Goal: Contribute content: Add original content to the website for others to see

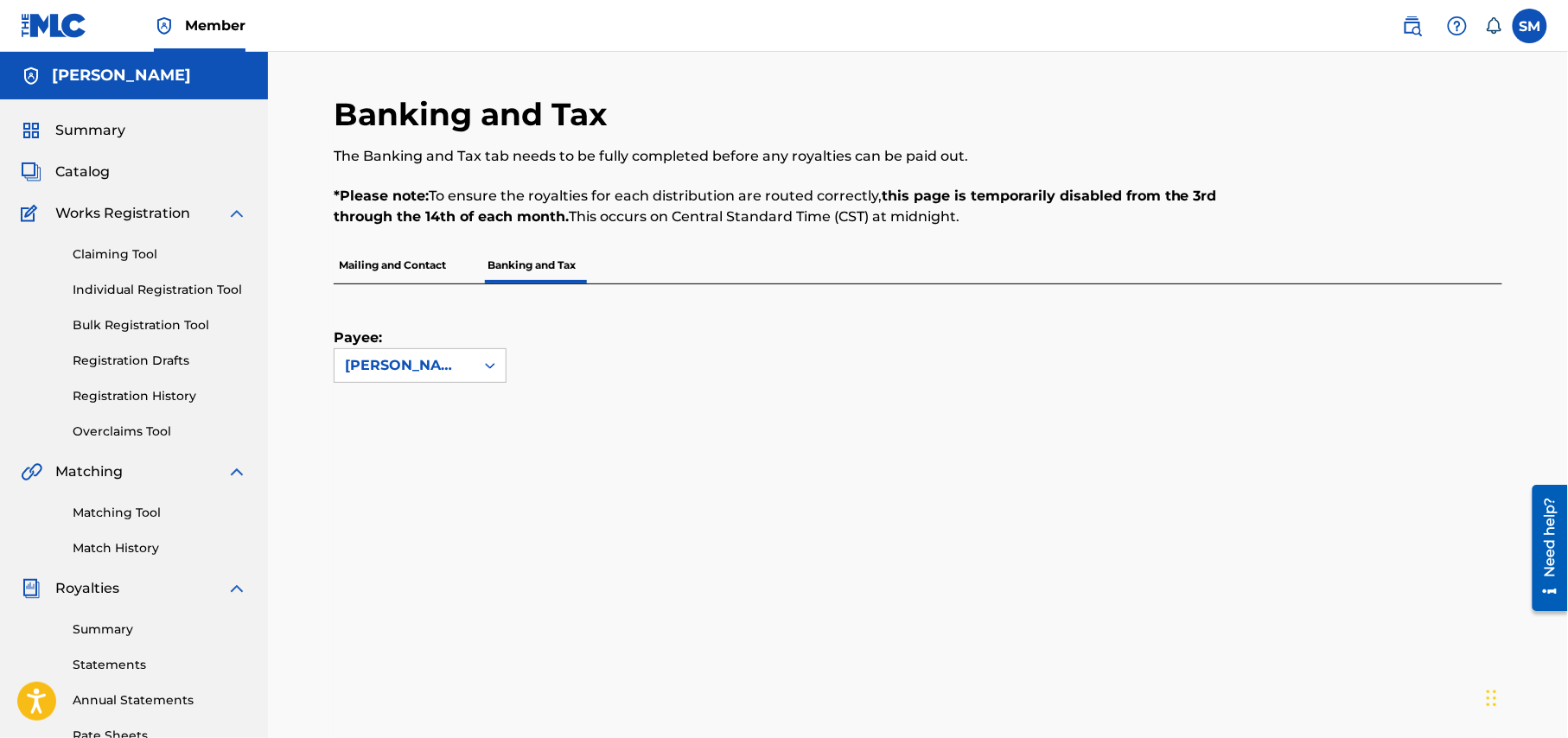
click at [90, 123] on span "Summary" at bounding box center [90, 130] width 70 height 20
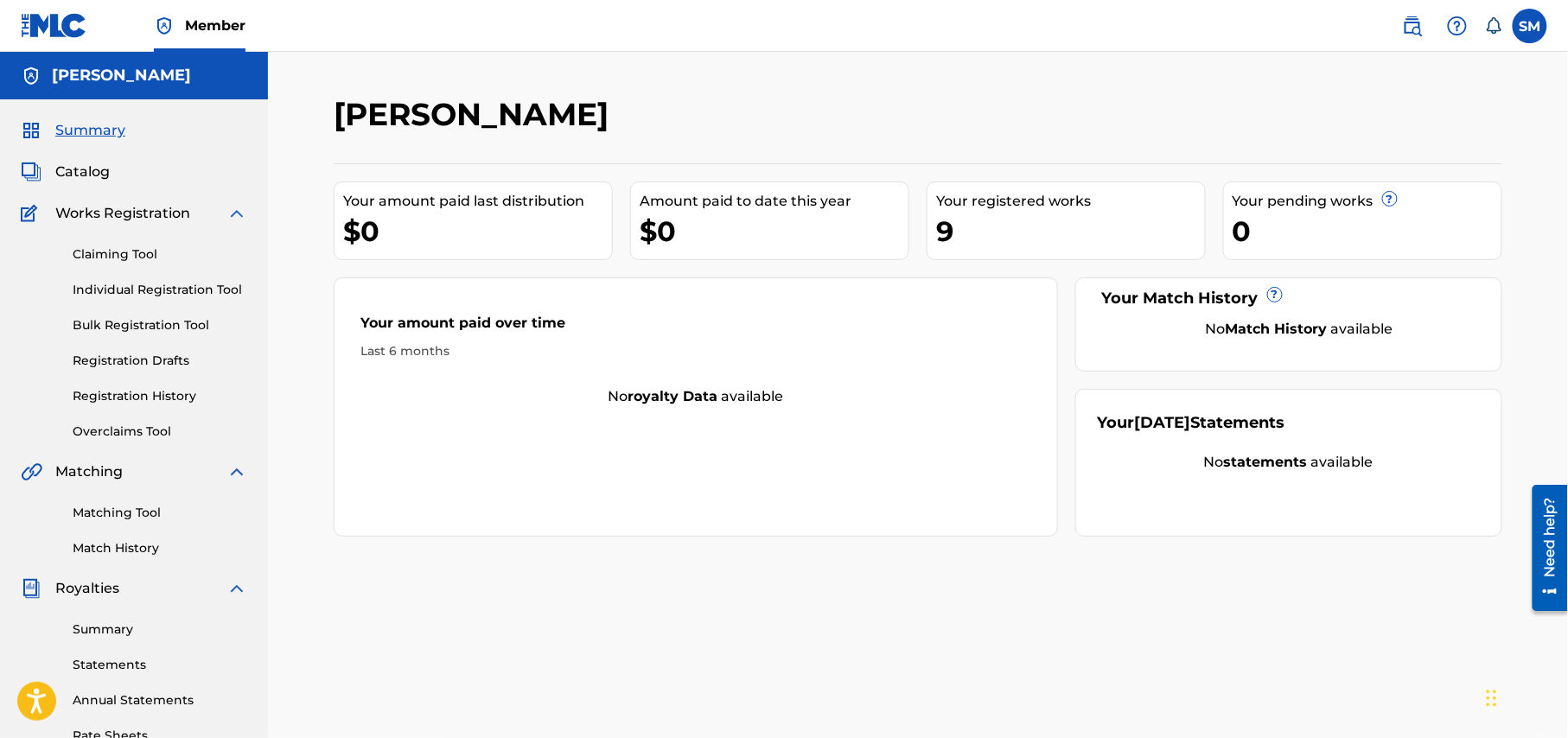
click at [146, 288] on link "Individual Registration Tool" at bounding box center [160, 290] width 174 height 18
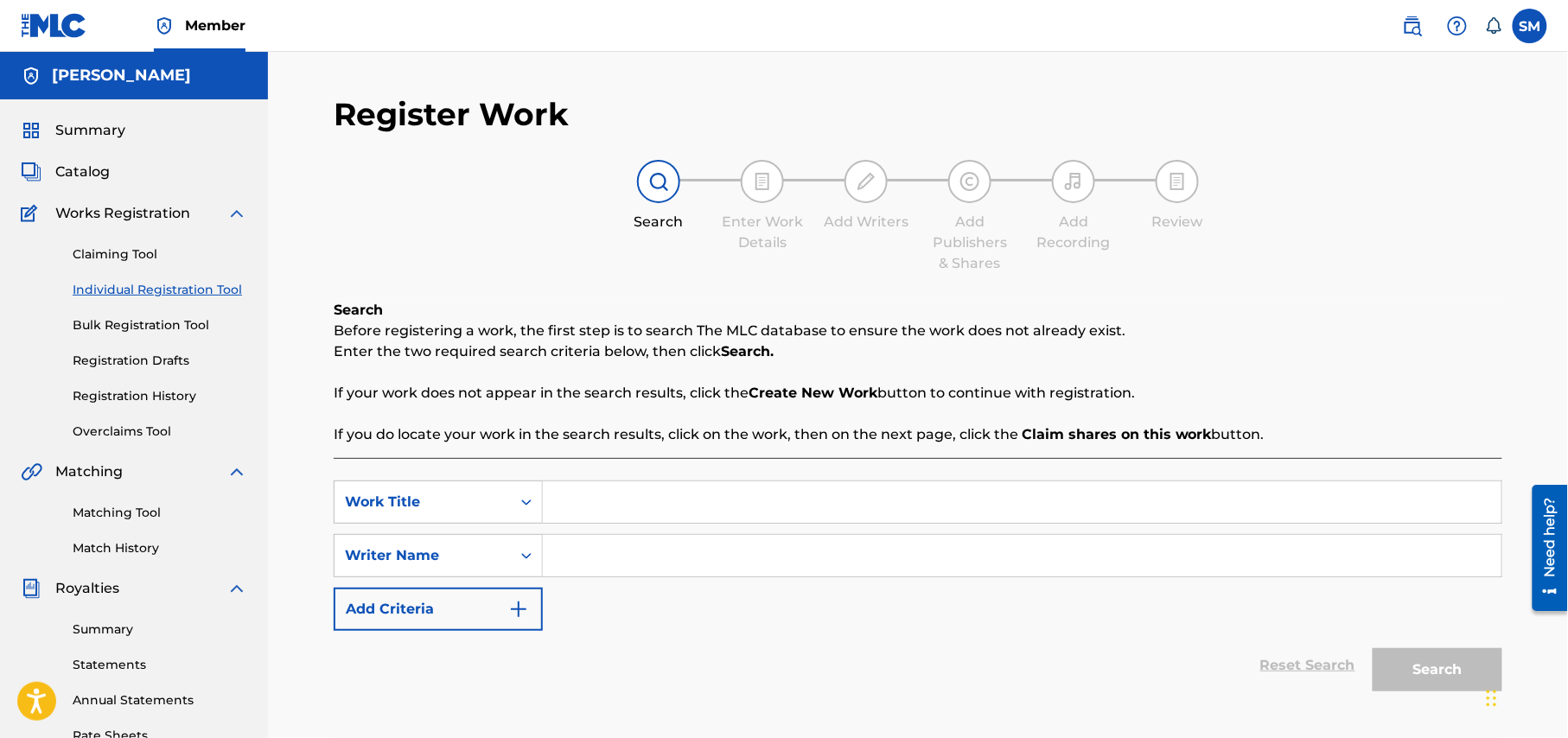
click at [776, 506] on input "Search Form" at bounding box center [1022, 501] width 959 height 42
paste input "D PORLE"
drag, startPoint x: 630, startPoint y: 494, endPoint x: 560, endPoint y: 499, distance: 70.2
click at [560, 499] on input "D PORLE" at bounding box center [1022, 501] width 959 height 42
paste input "NOBIR NAME DURUD PORLE"
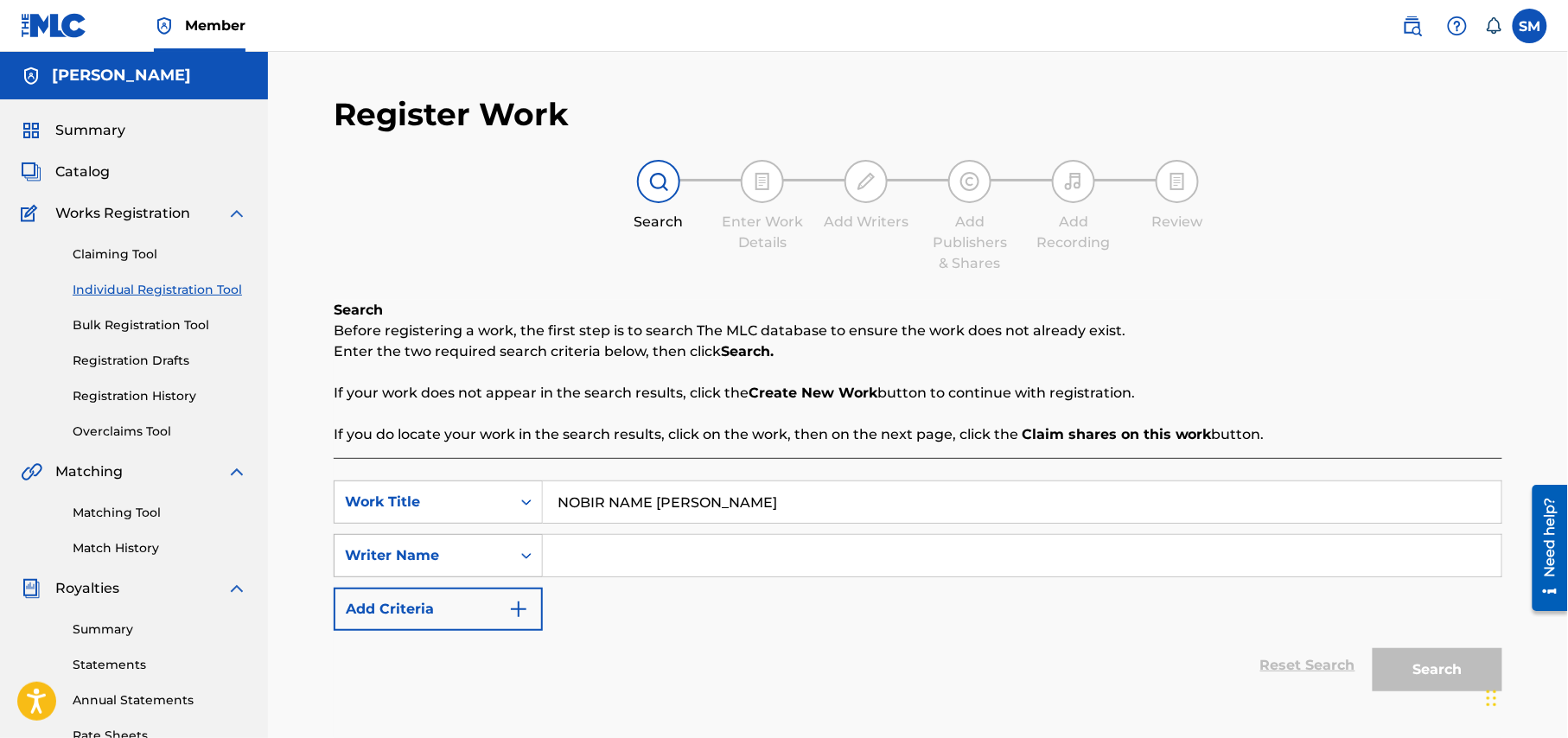
type input "NOBIR NAME DURUD PORLE"
click at [513, 554] on div "Search Form" at bounding box center [526, 555] width 31 height 31
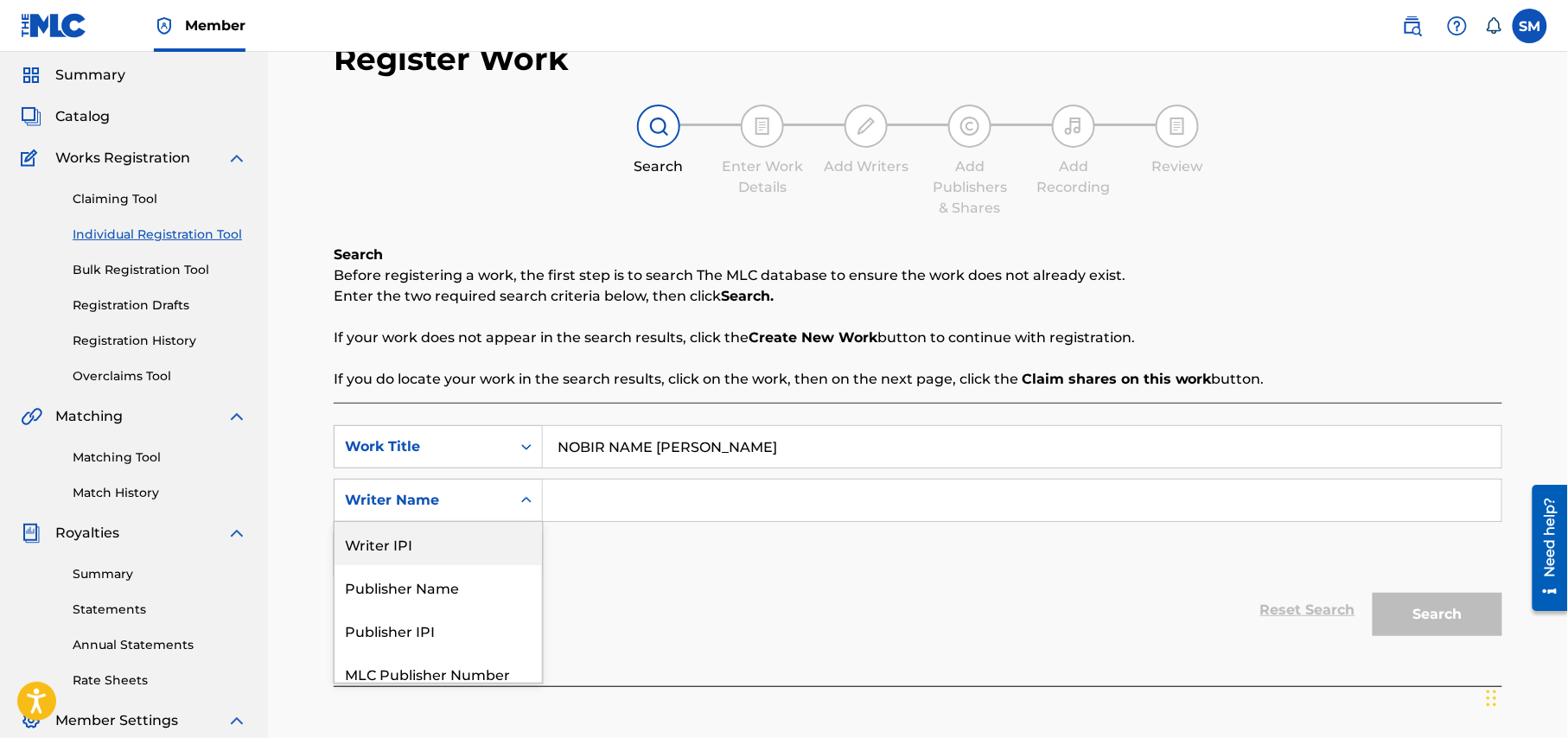
scroll to position [56, 0]
click at [478, 589] on div "Publisher Name" at bounding box center [438, 585] width 207 height 44
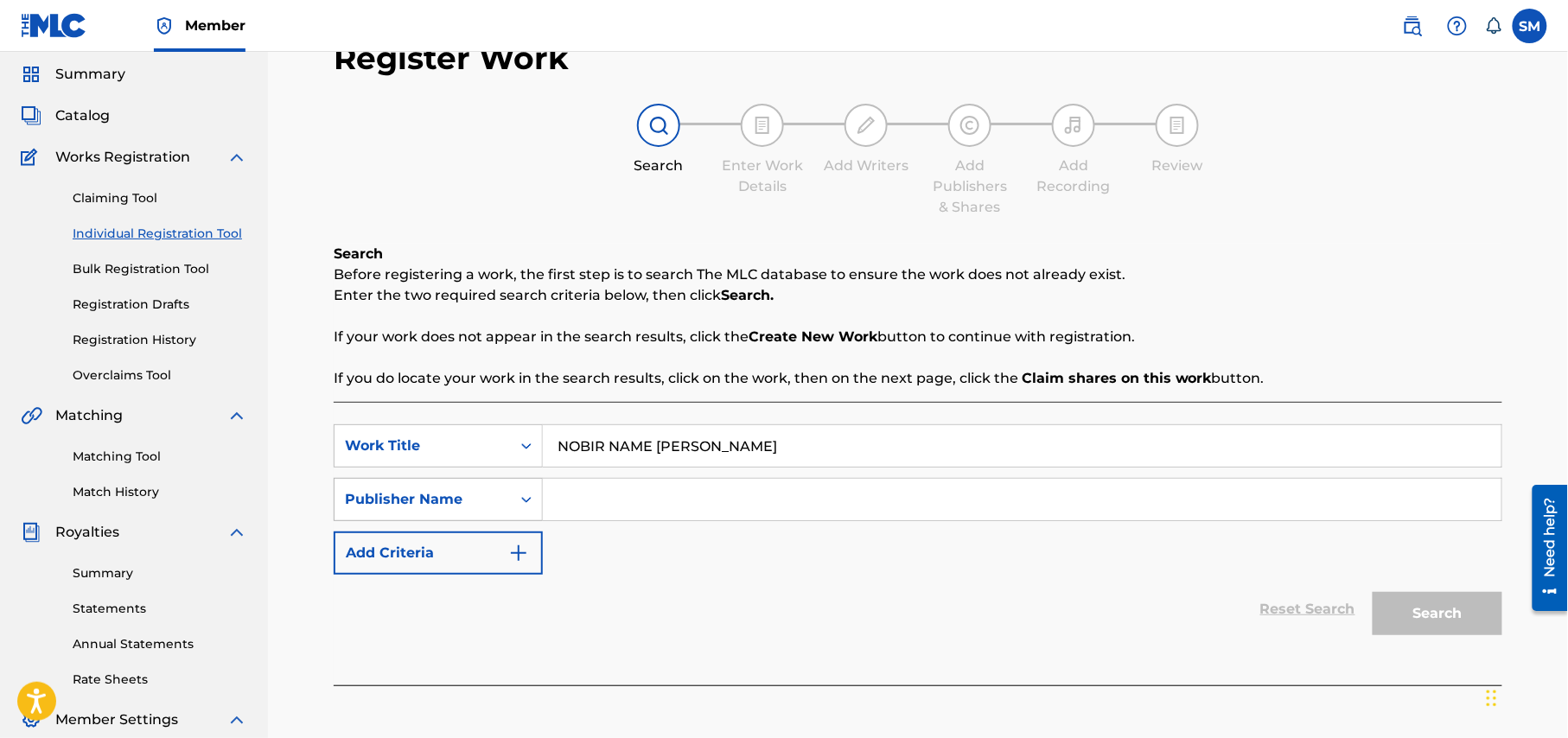
click at [518, 495] on icon "Search Form" at bounding box center [526, 499] width 17 height 17
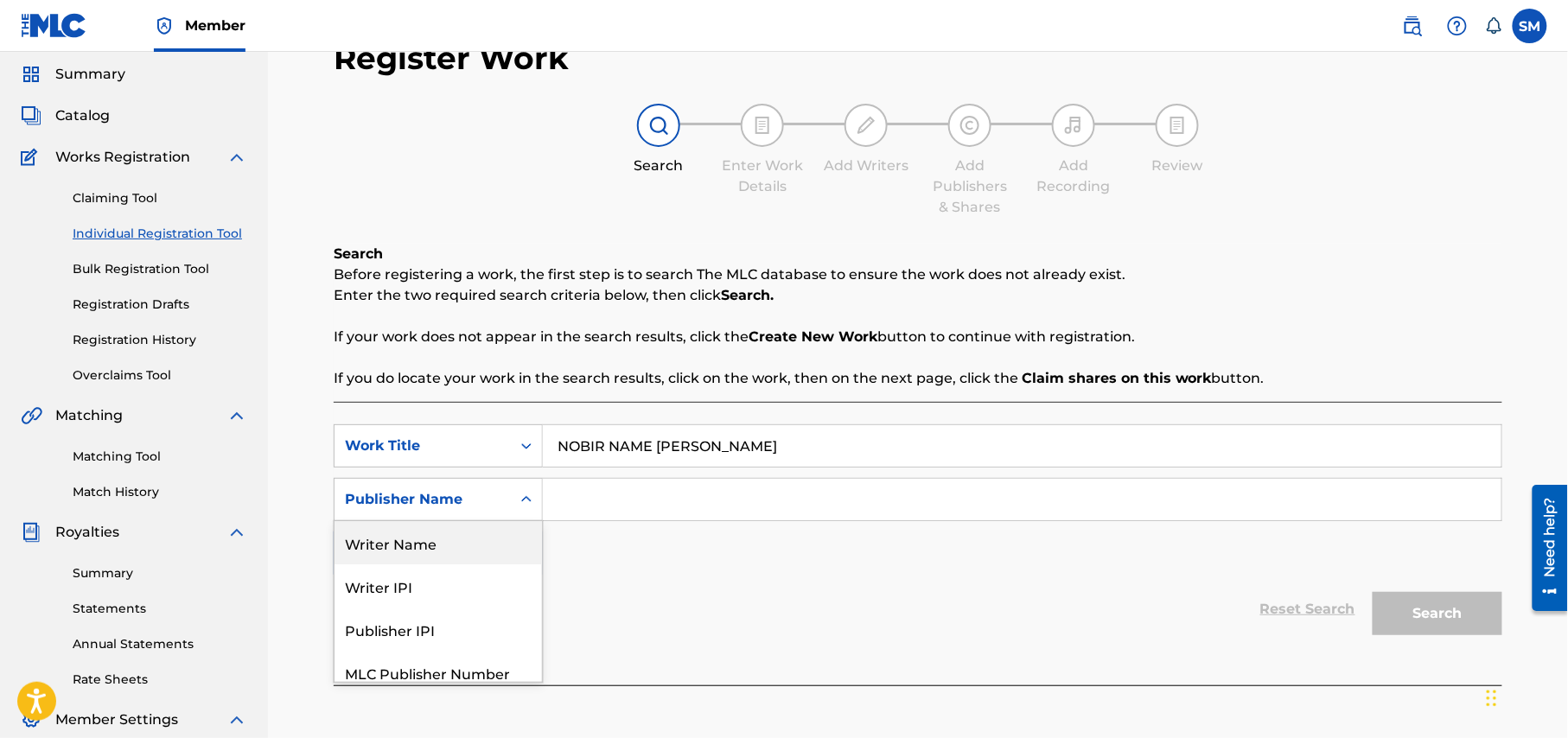
click at [457, 536] on div "Writer Name" at bounding box center [438, 542] width 207 height 44
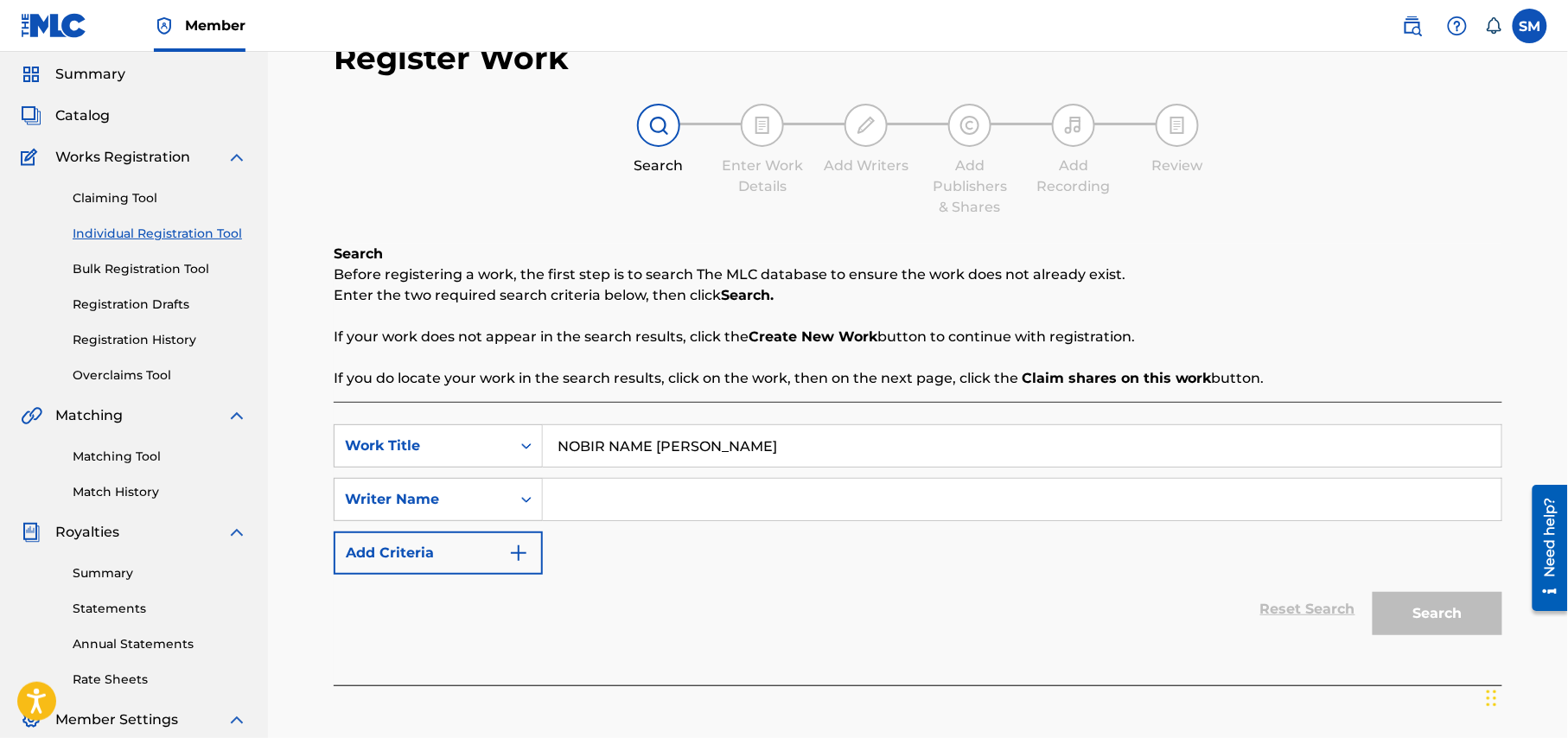
click at [596, 489] on input "Search Form" at bounding box center [1022, 499] width 959 height 42
type input "shohag Waziulla"
click at [1443, 605] on button "Search" at bounding box center [1437, 614] width 130 height 44
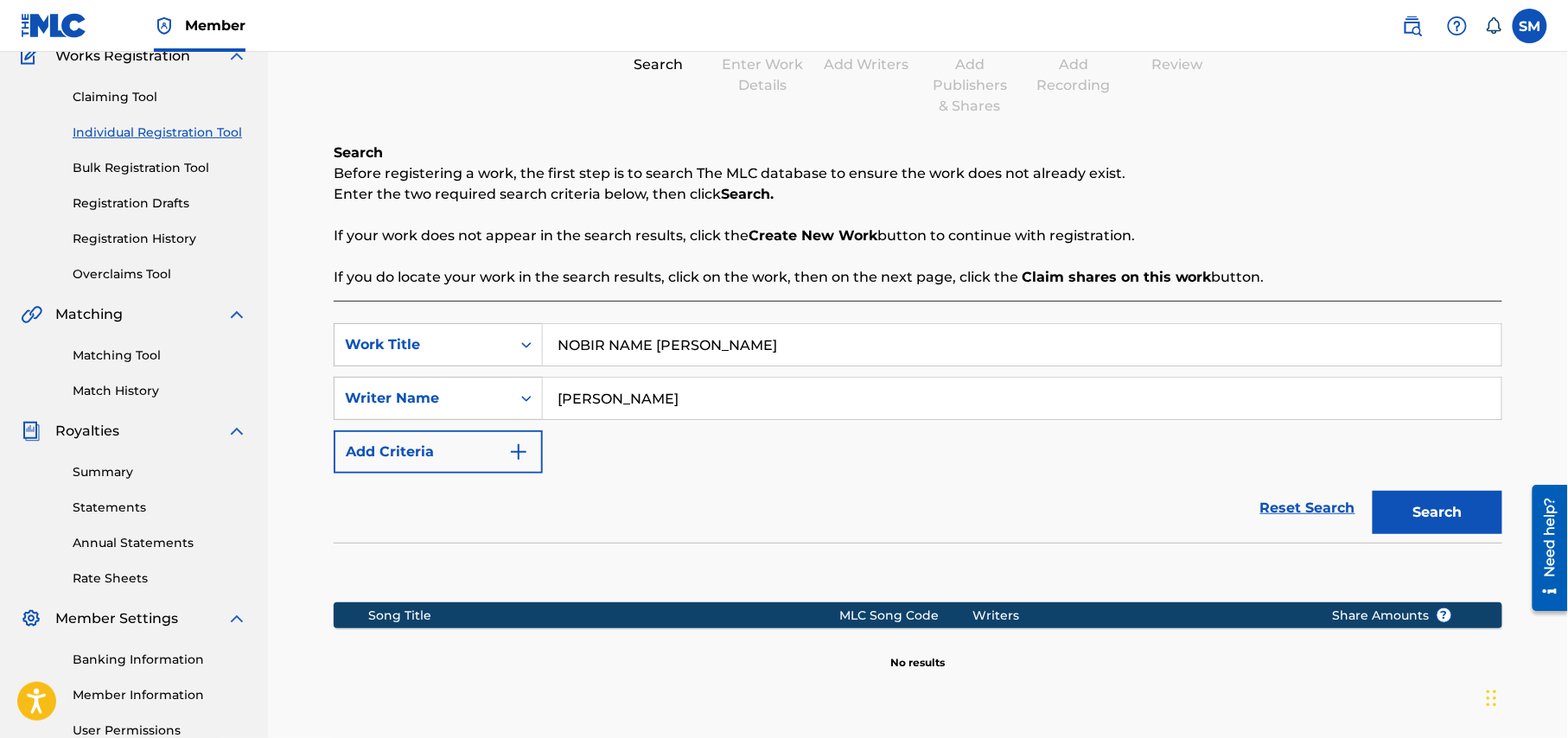
scroll to position [287, 0]
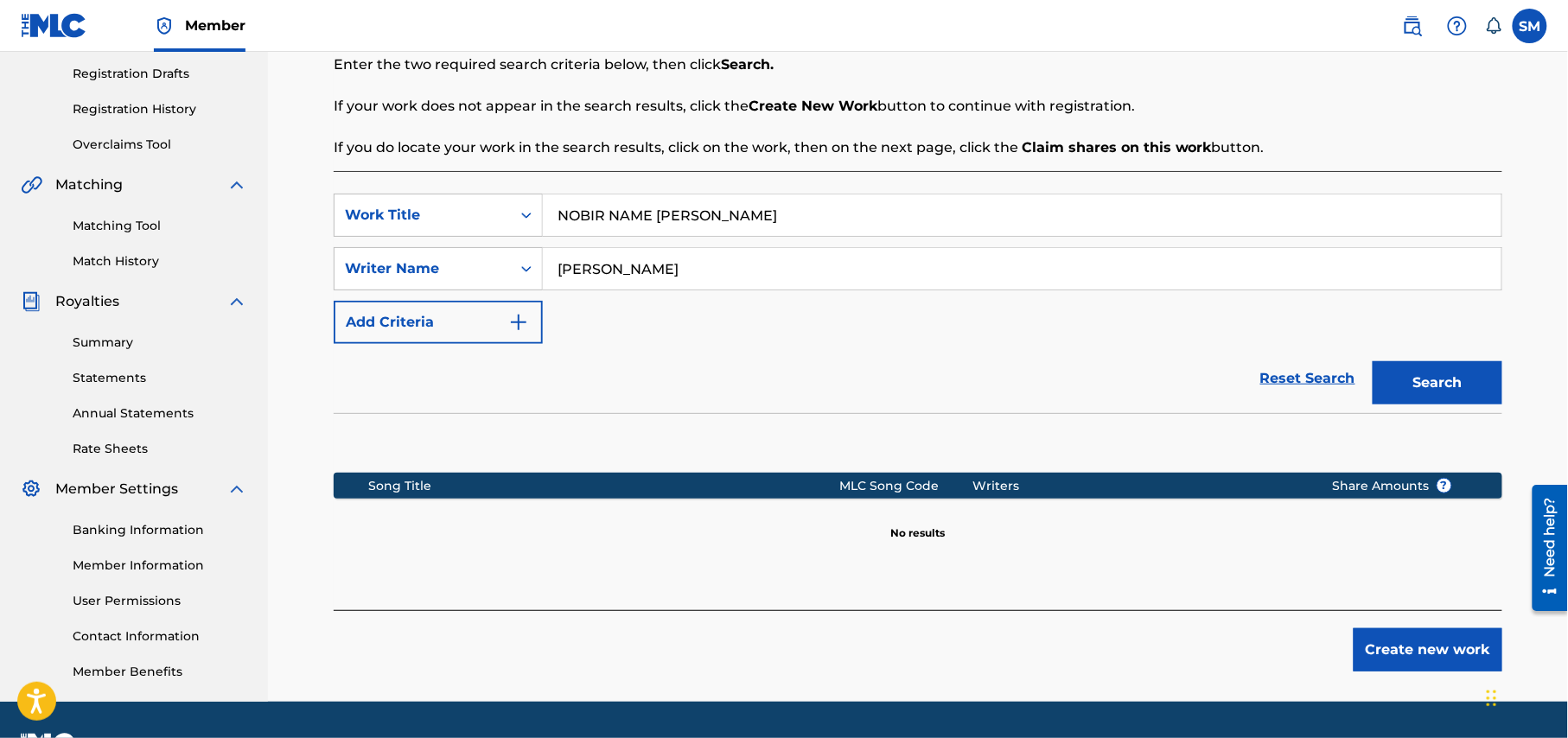
click at [1435, 652] on button "Create new work" at bounding box center [1427, 649] width 149 height 44
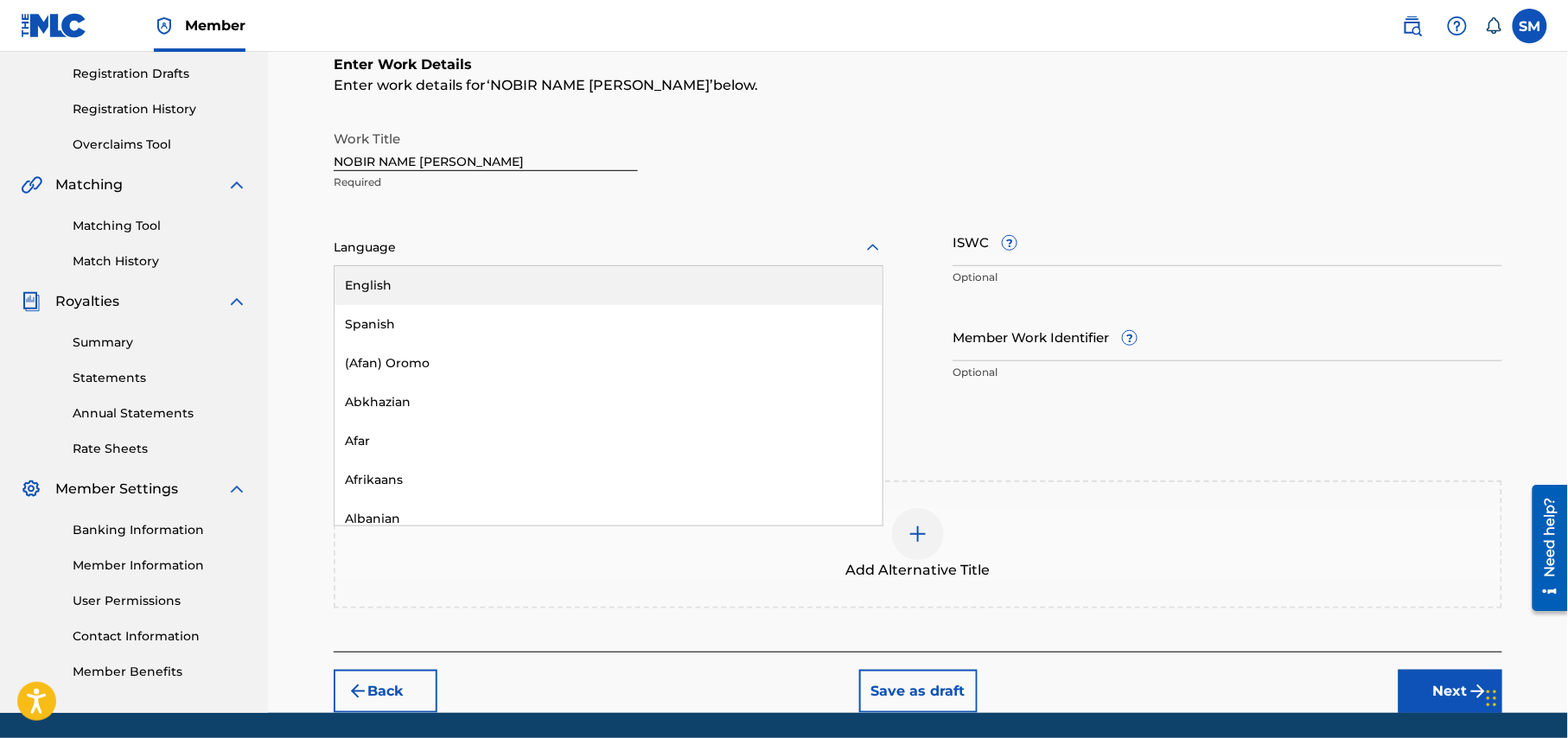
click at [865, 244] on icon at bounding box center [872, 247] width 20 height 20
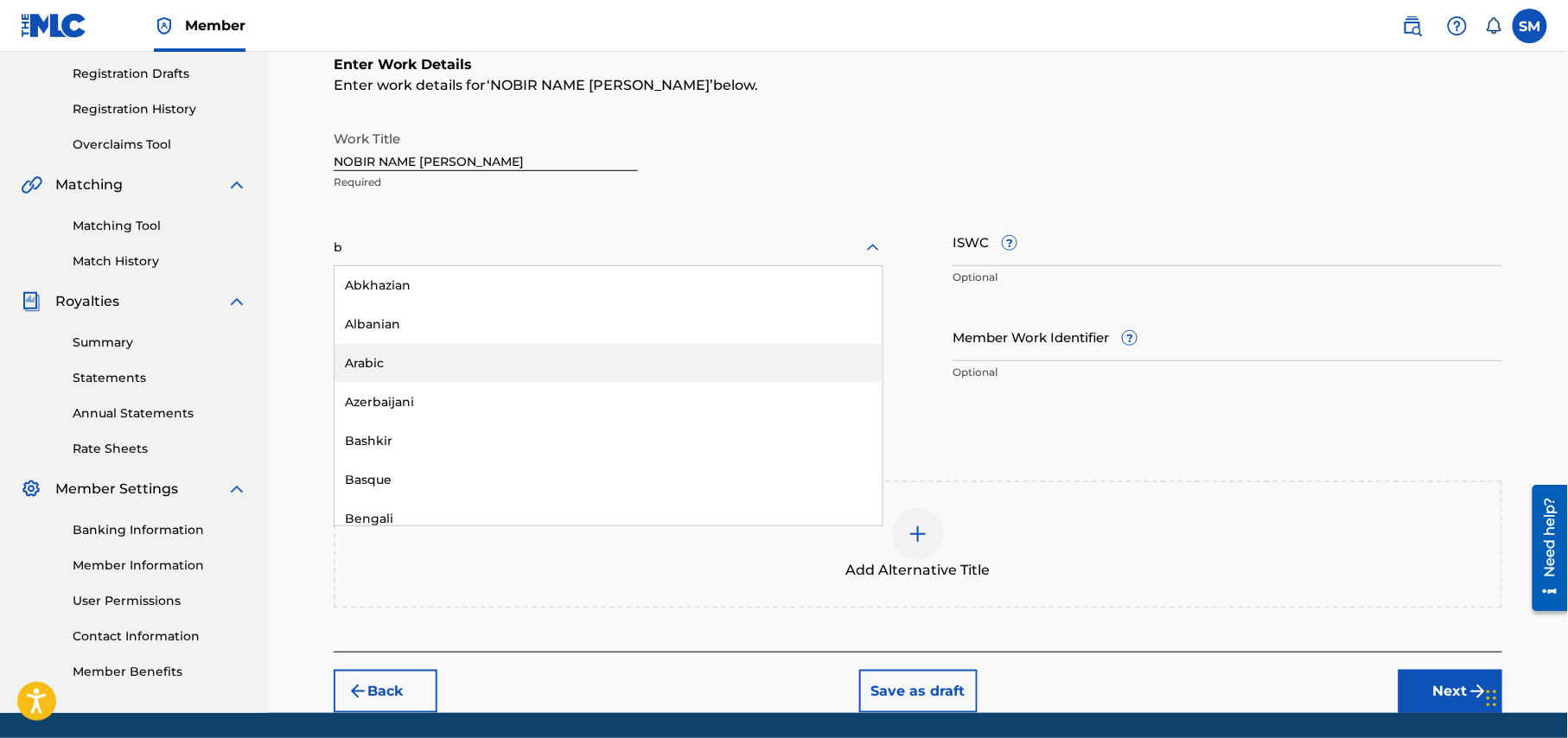
type input "be"
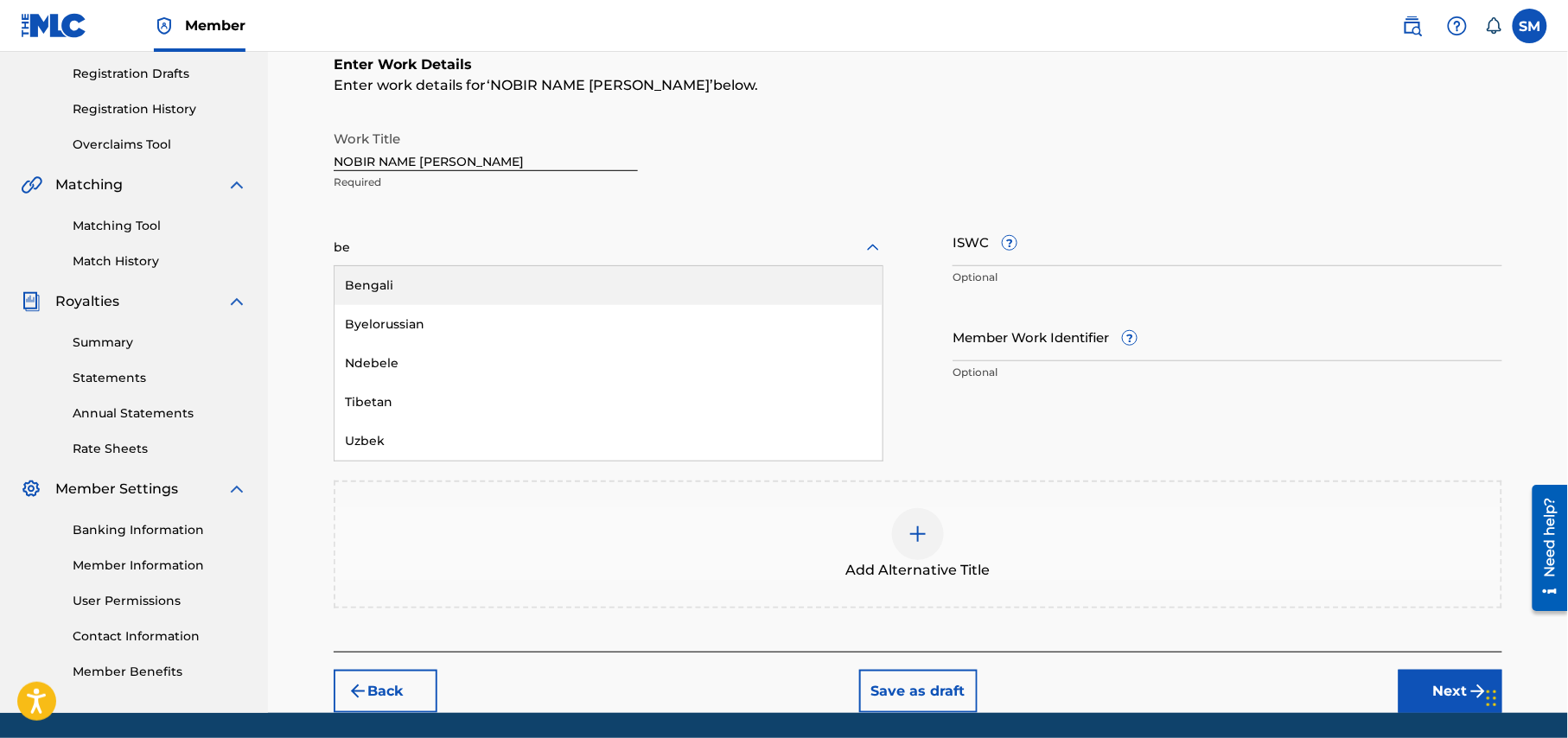
click at [429, 284] on div "Bengali" at bounding box center [608, 285] width 548 height 39
click at [562, 347] on input "Duration" at bounding box center [608, 336] width 550 height 49
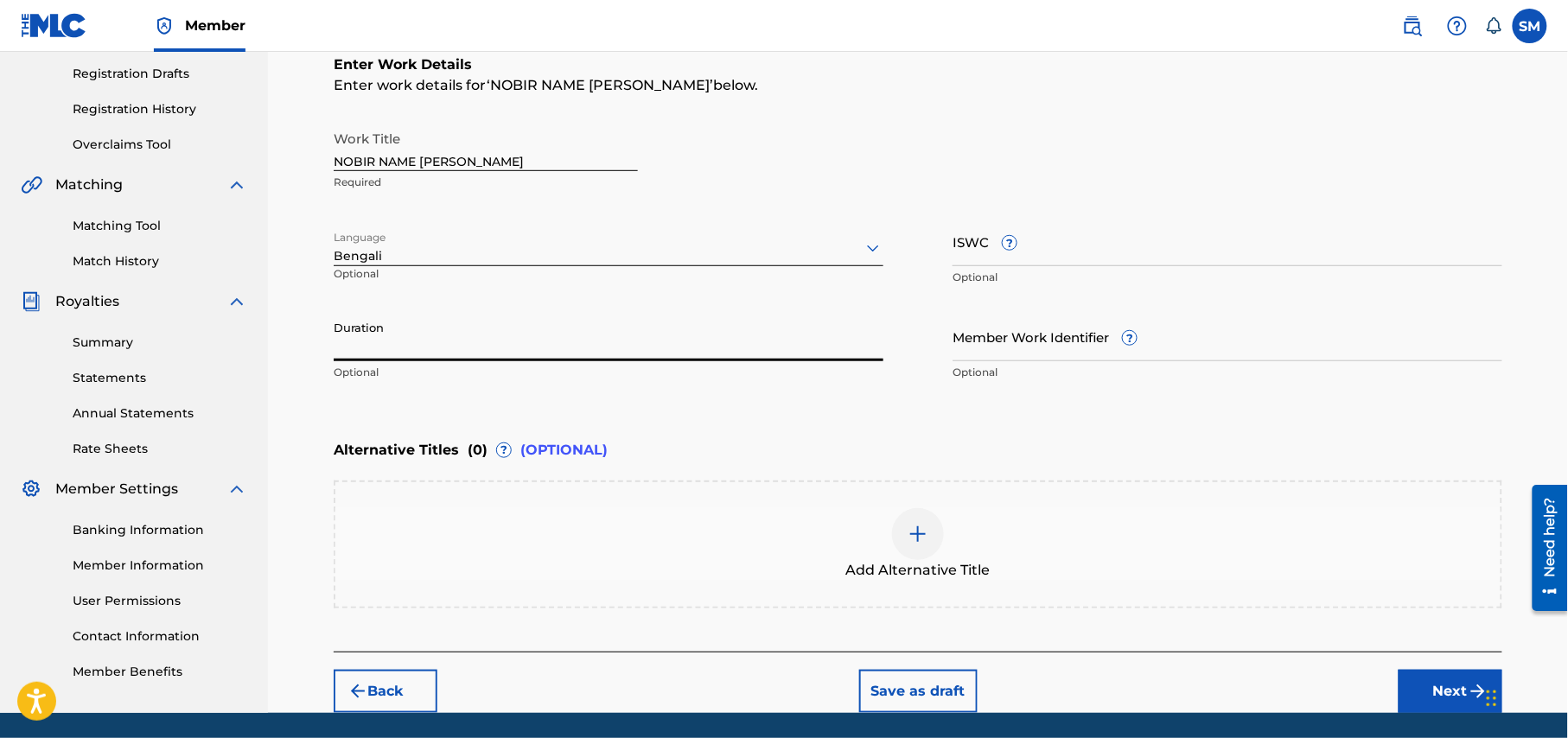
click at [591, 348] on input "Duration" at bounding box center [608, 336] width 550 height 49
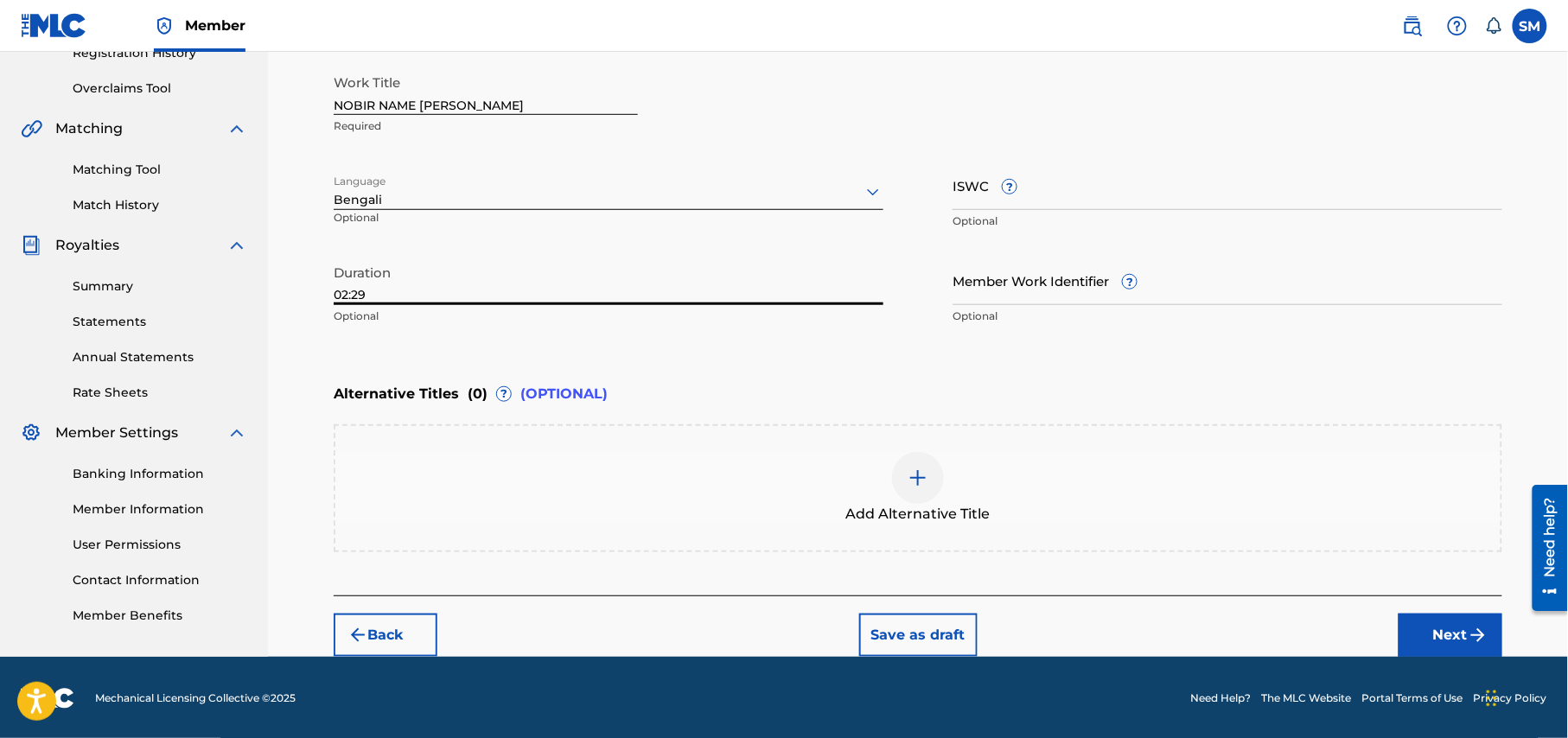
type input "02:29"
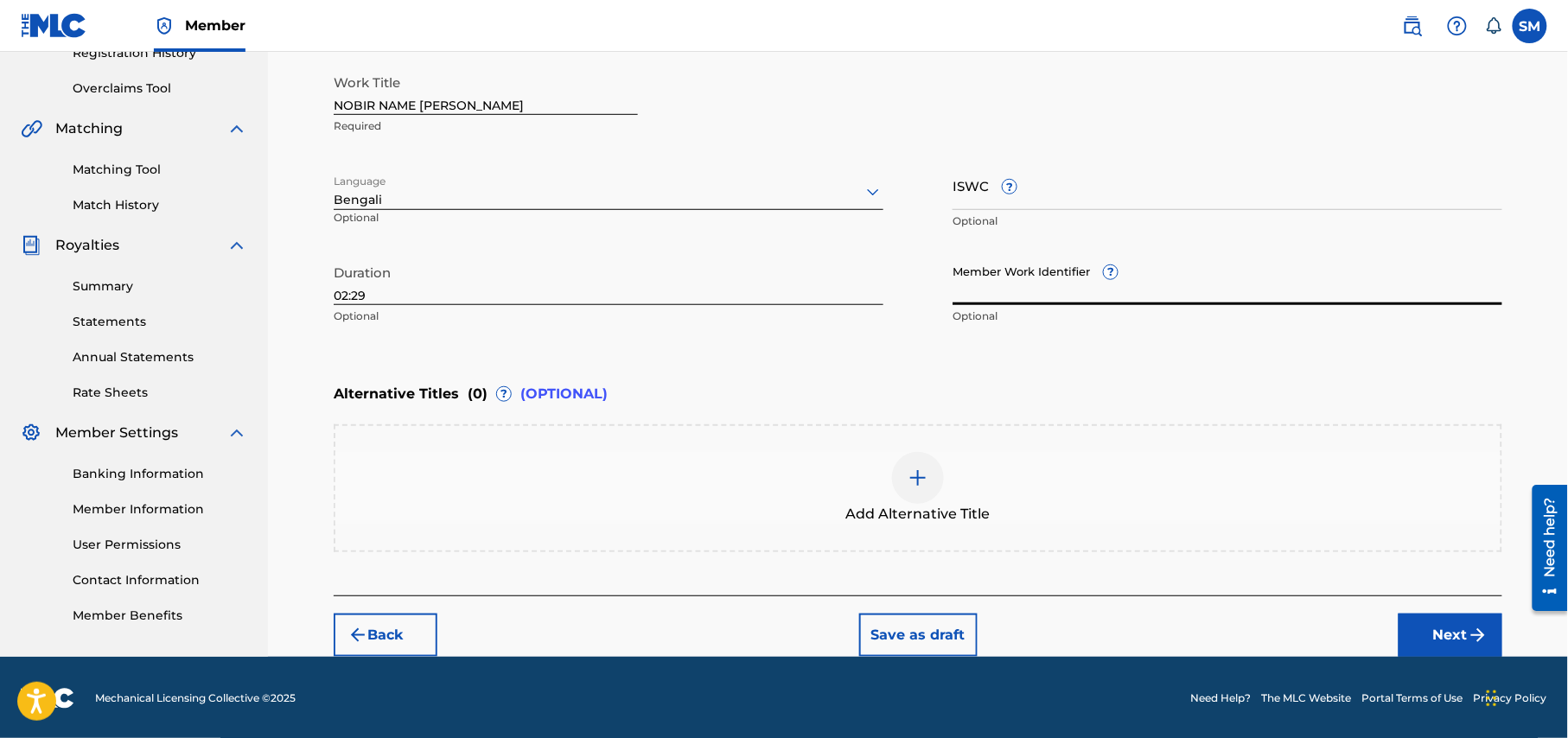
click at [1142, 287] on input "Member Work Identifier ?" at bounding box center [1227, 280] width 550 height 49
type input "P650V8"
click at [911, 485] on img at bounding box center [917, 477] width 20 height 20
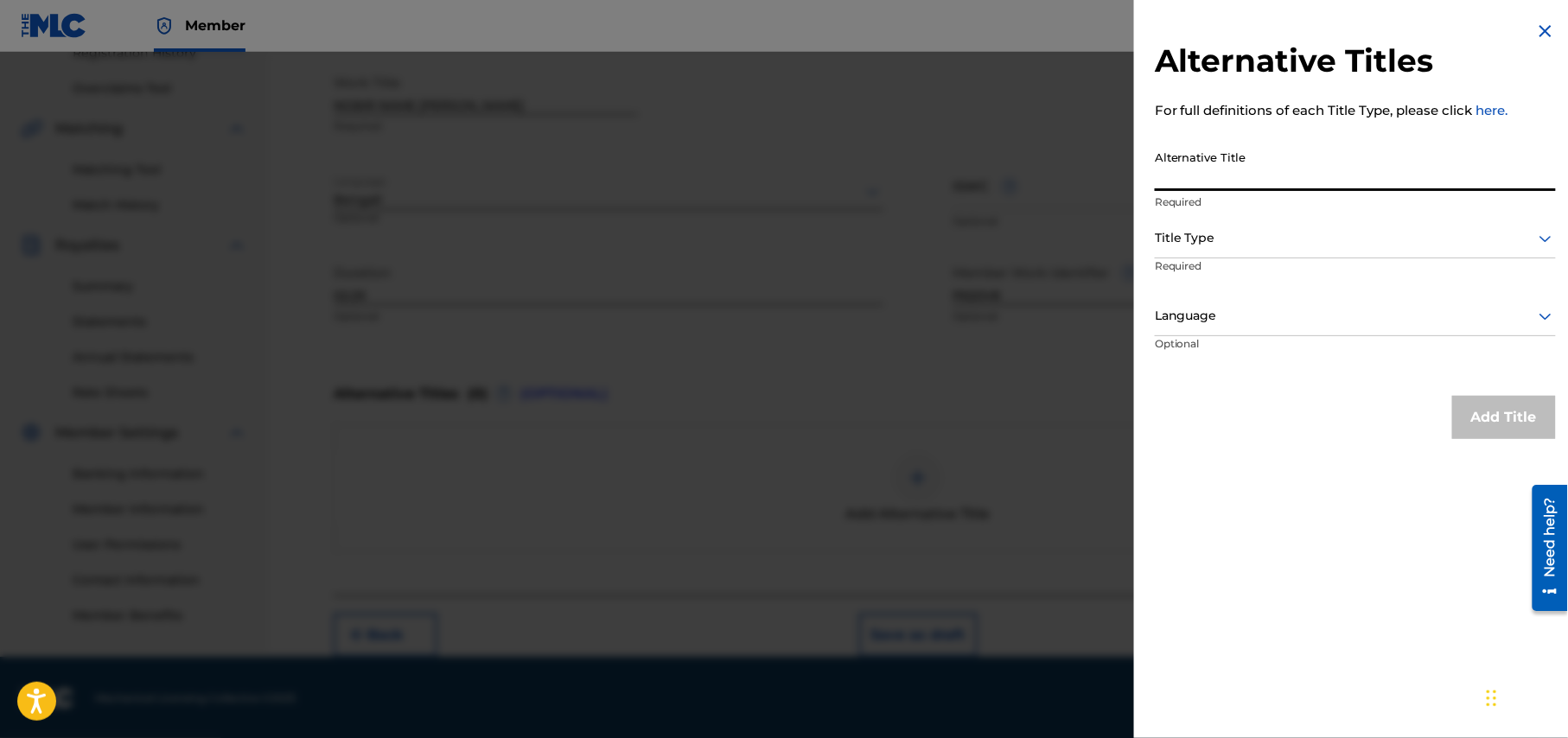
click at [1334, 167] on input "Alternative Title" at bounding box center [1355, 165] width 401 height 49
type input "v"
paste input "AMI ALLAHR NAM MUKHE NILE"
type input "AMI ALLAHR NAM MUKHE NILE"
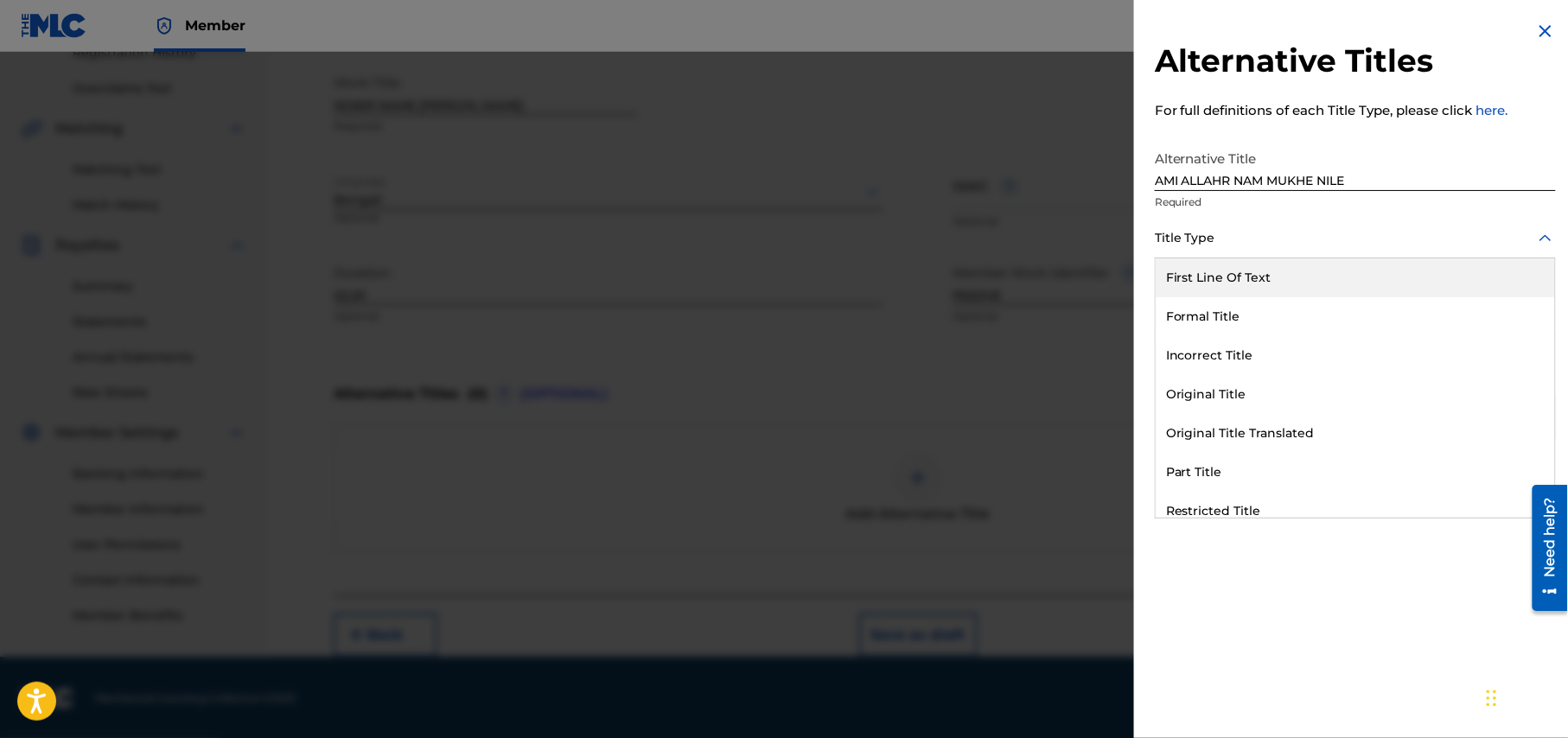
click at [1543, 233] on icon at bounding box center [1545, 238] width 20 height 20
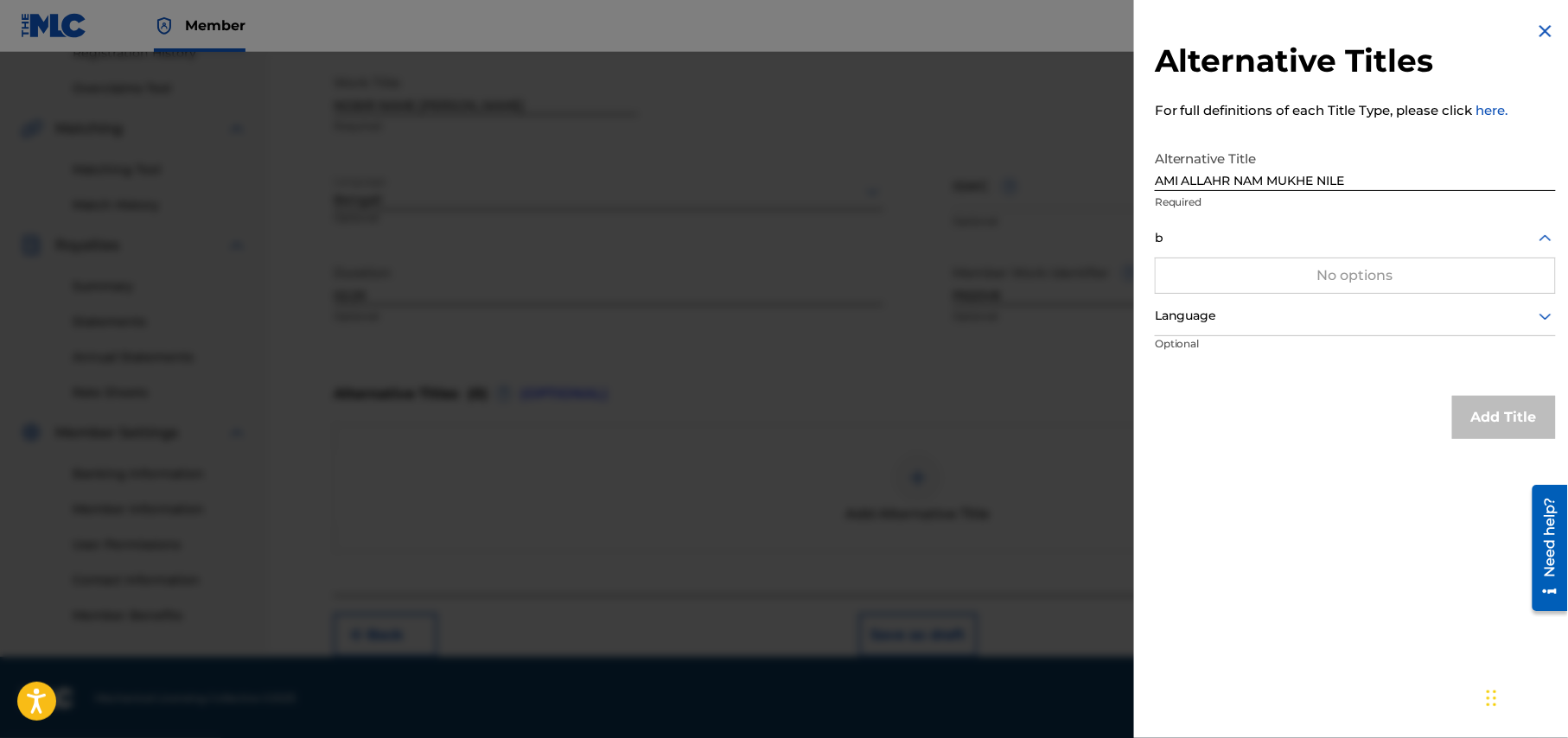
type input "be"
click at [1541, 238] on icon at bounding box center [1545, 237] width 12 height 7
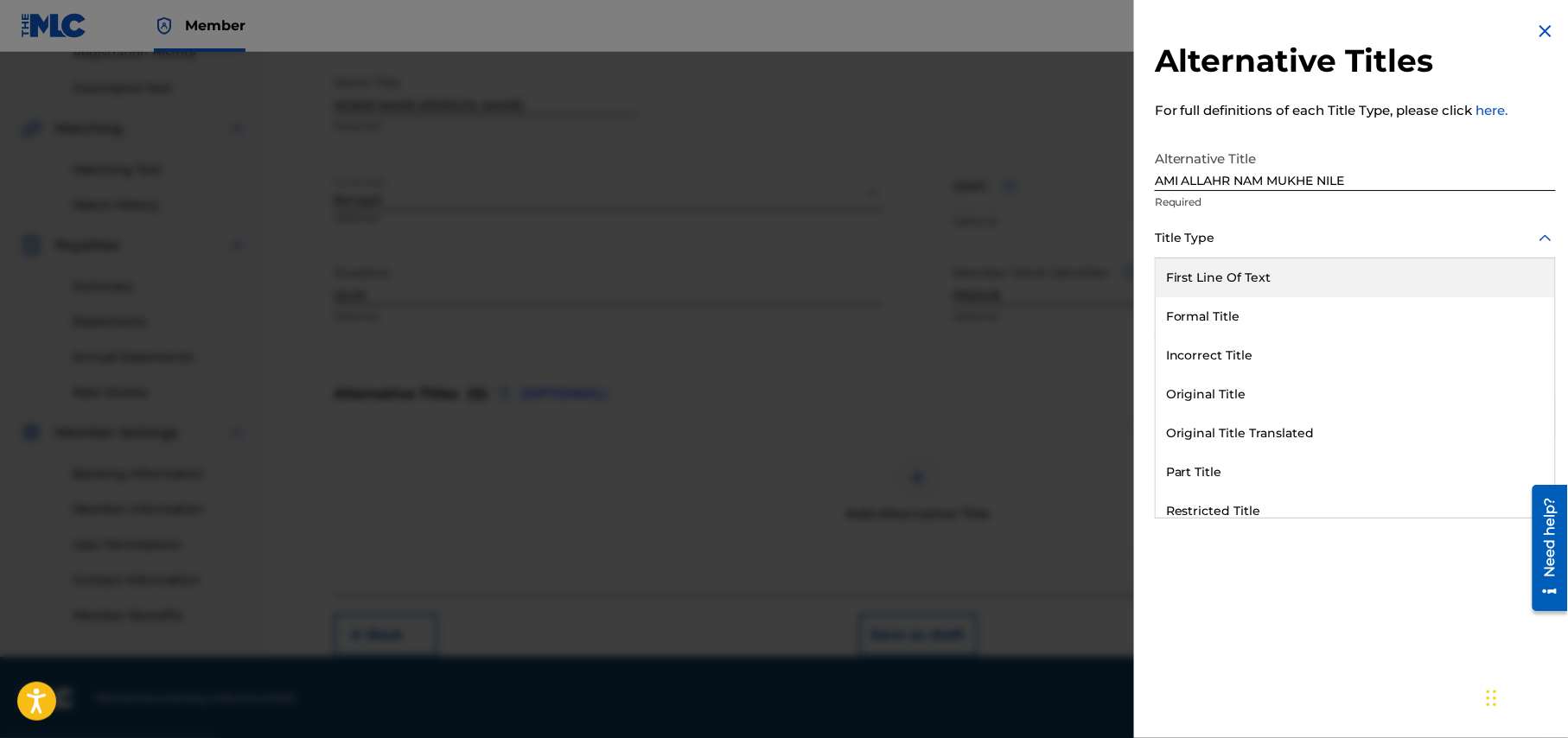
click at [1231, 245] on div at bounding box center [1355, 238] width 401 height 21
click at [1232, 284] on div "First Line Of Text" at bounding box center [1355, 278] width 399 height 39
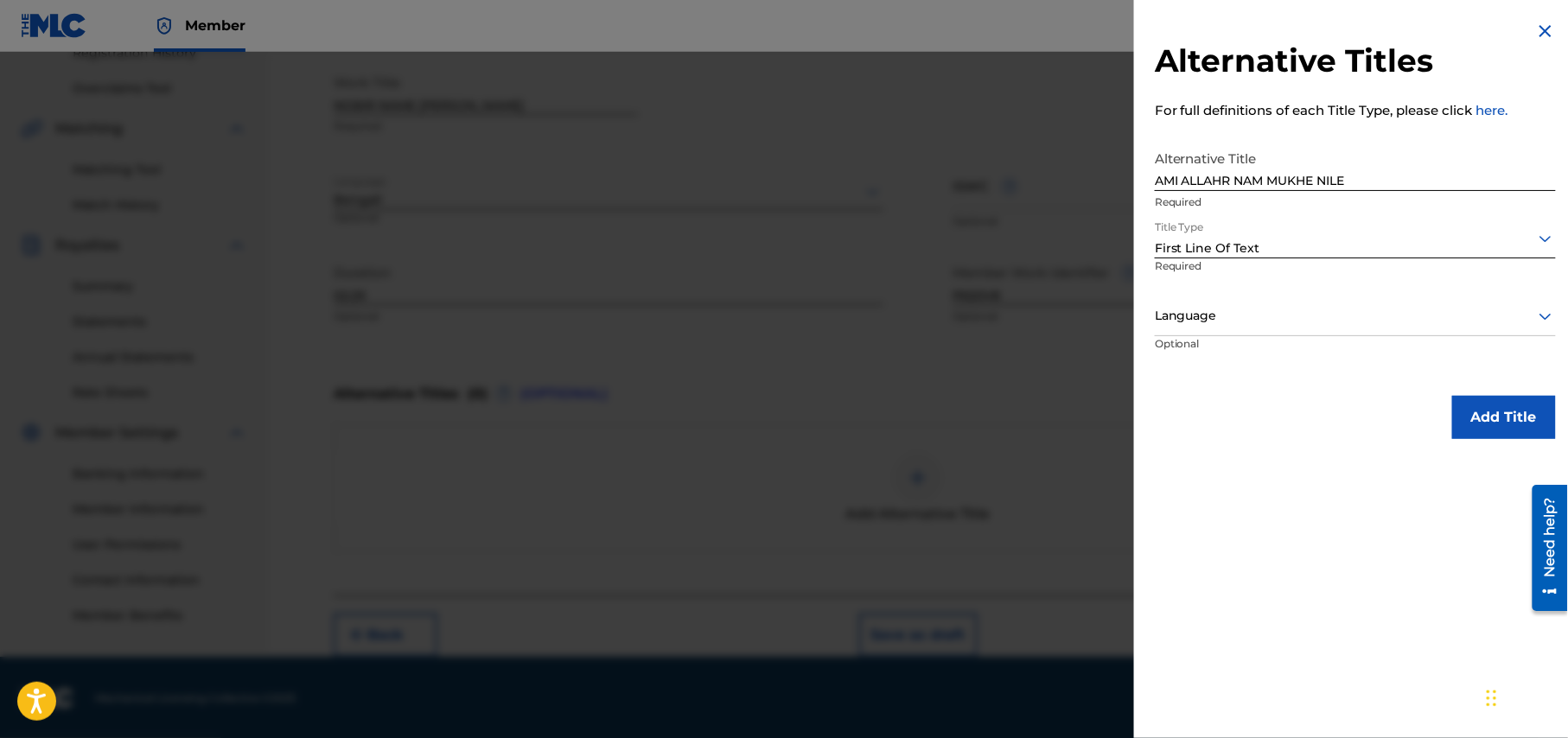
click at [1324, 328] on div "Language" at bounding box center [1355, 317] width 401 height 39
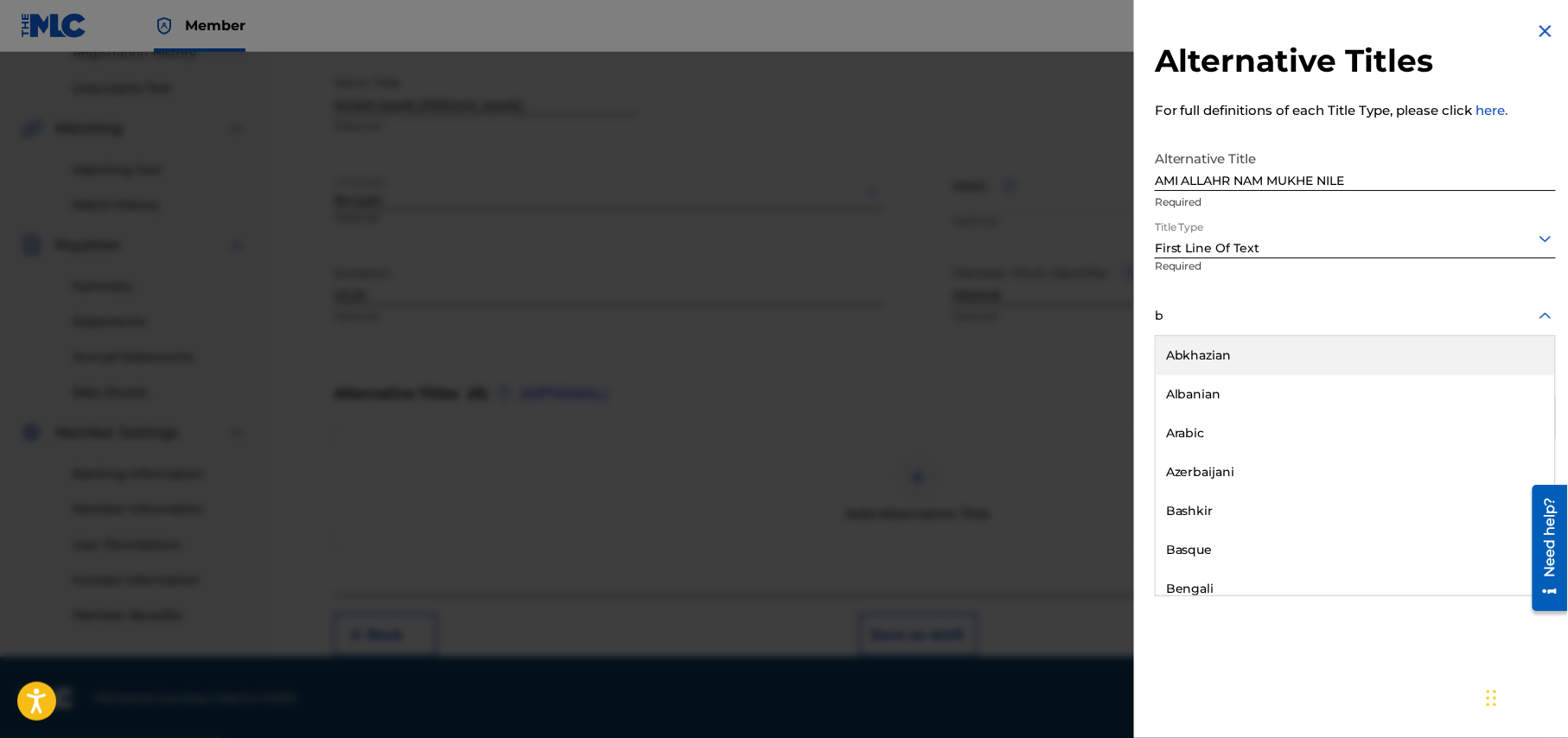
type input "be"
click at [1249, 350] on div "Bengali" at bounding box center [1355, 356] width 399 height 39
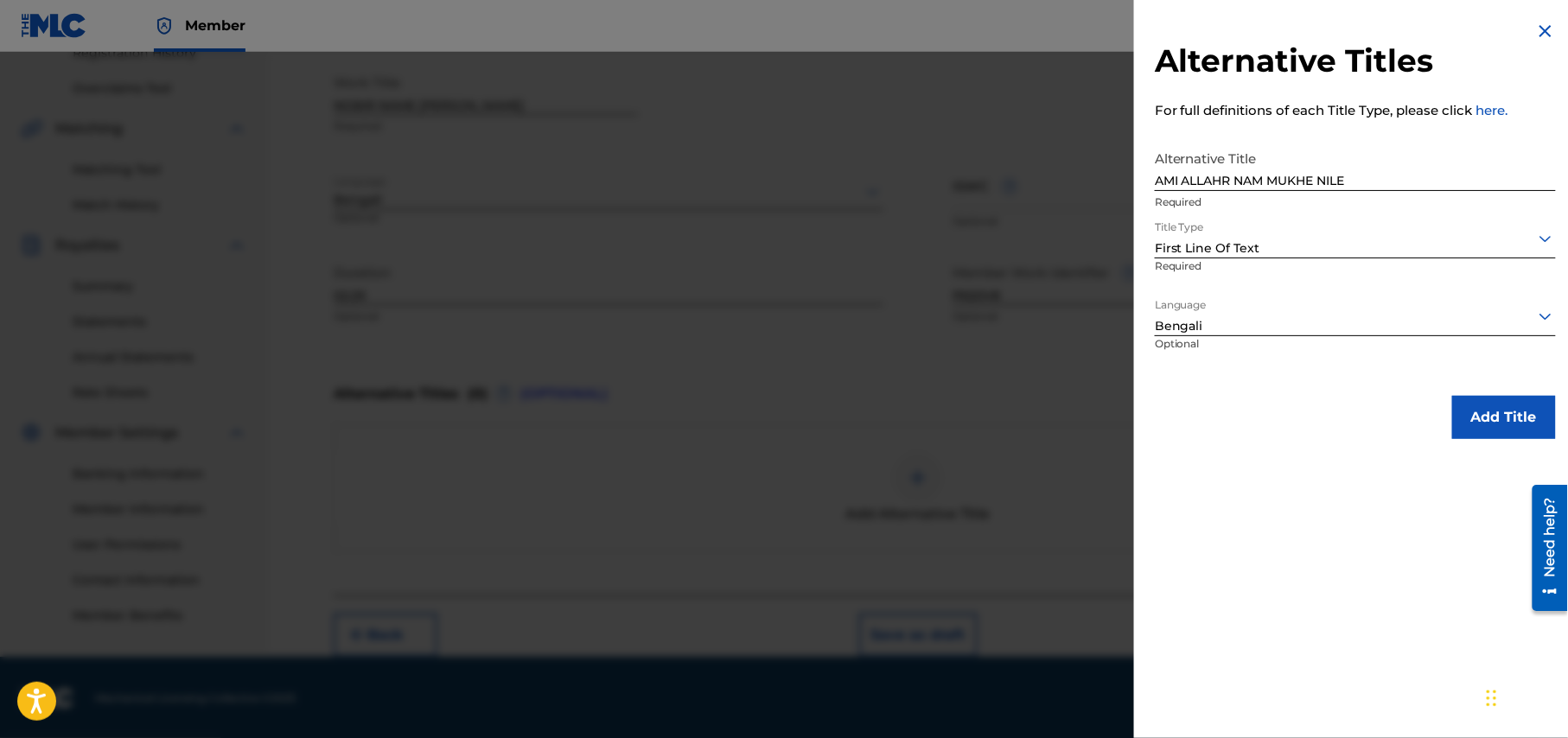
click at [1506, 419] on button "Add Title" at bounding box center [1503, 417] width 104 height 44
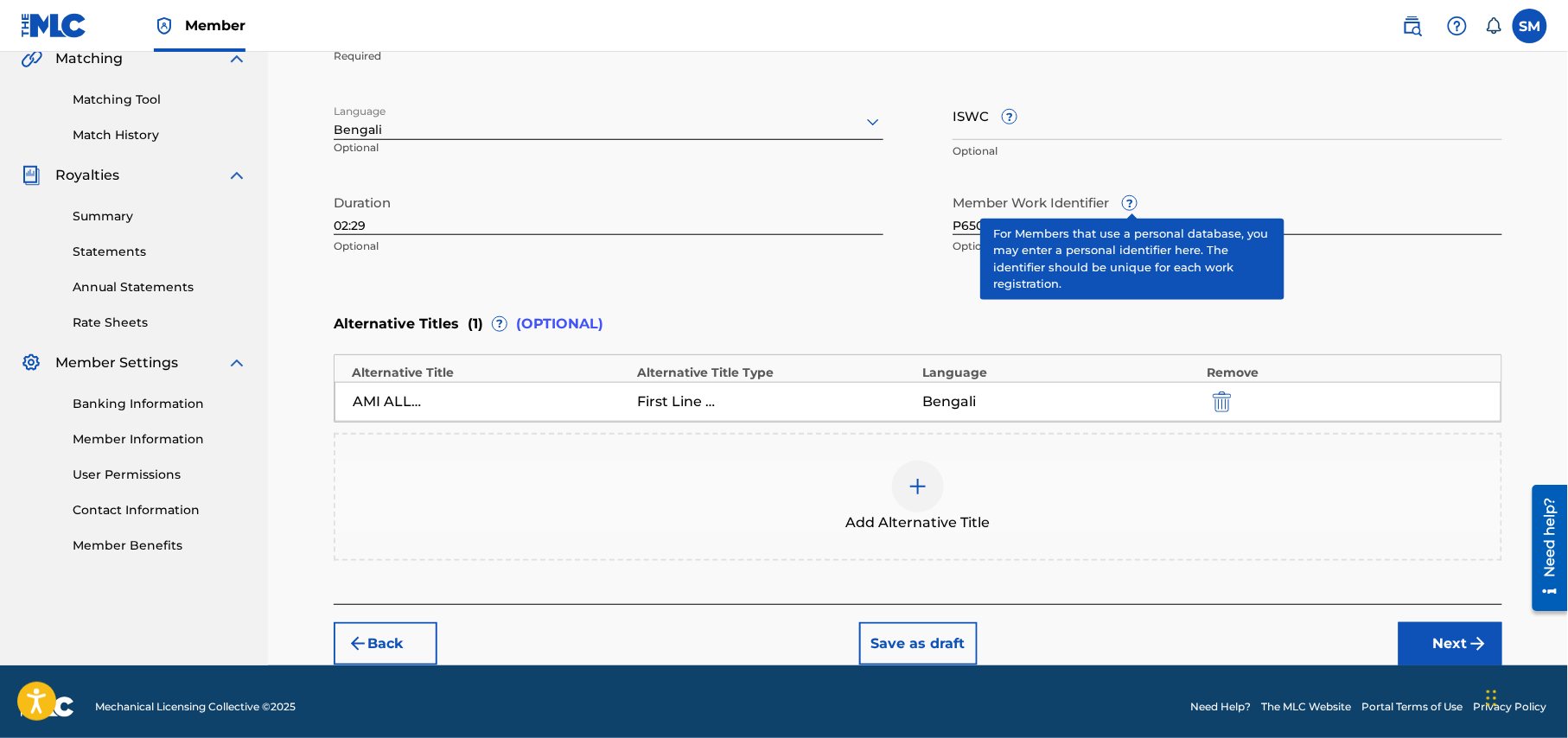
scroll to position [422, 0]
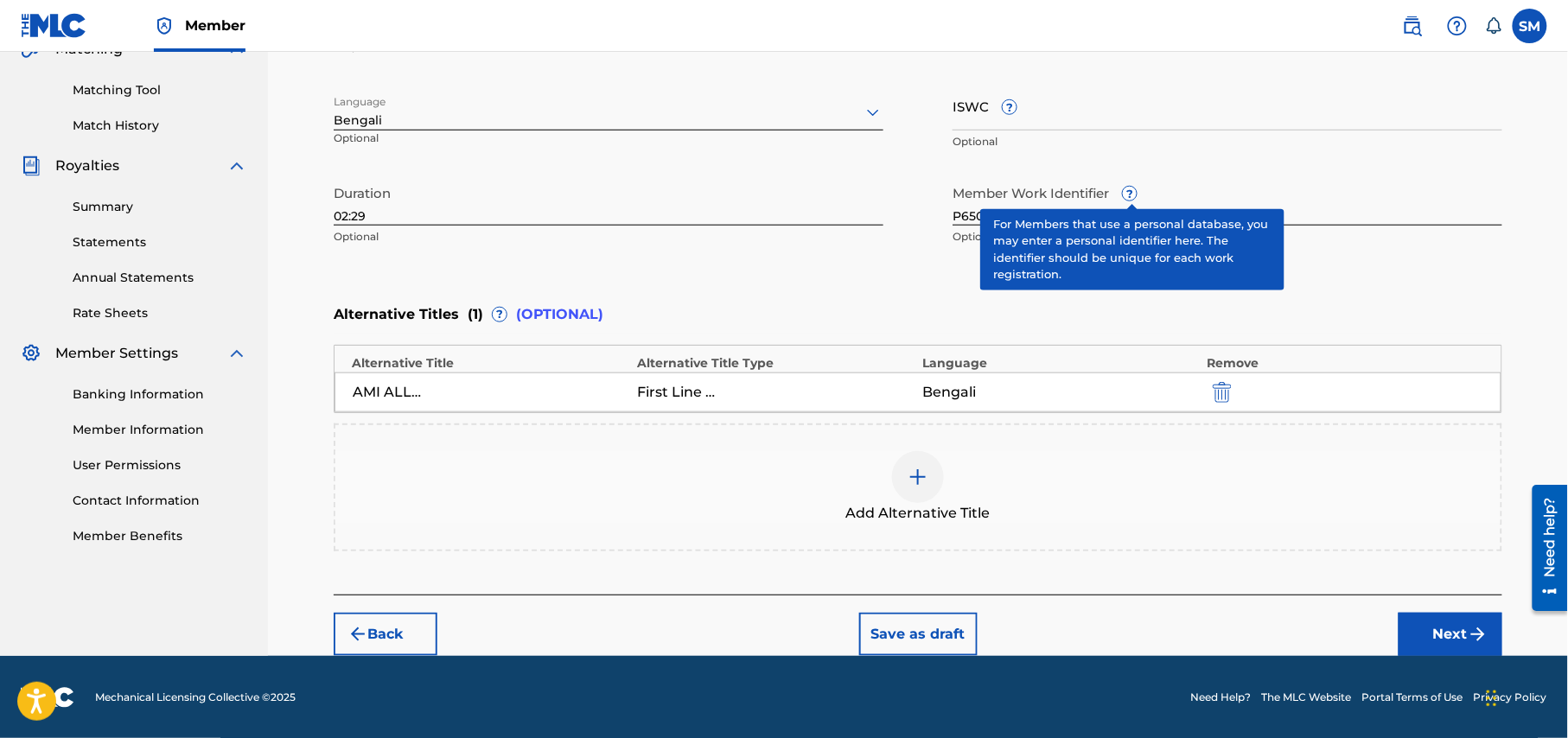
click at [1456, 627] on button "Next" at bounding box center [1450, 634] width 104 height 44
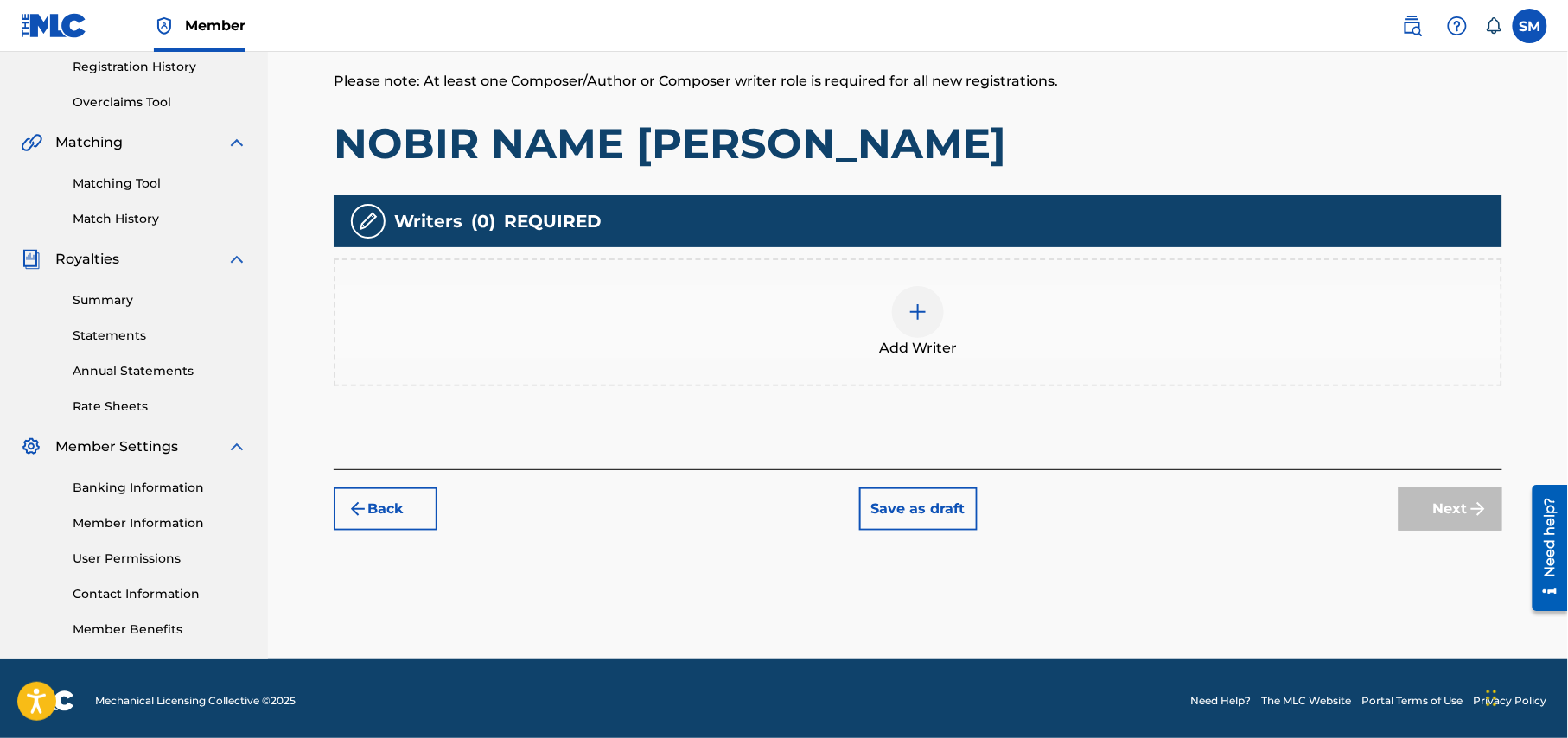
scroll to position [333, 0]
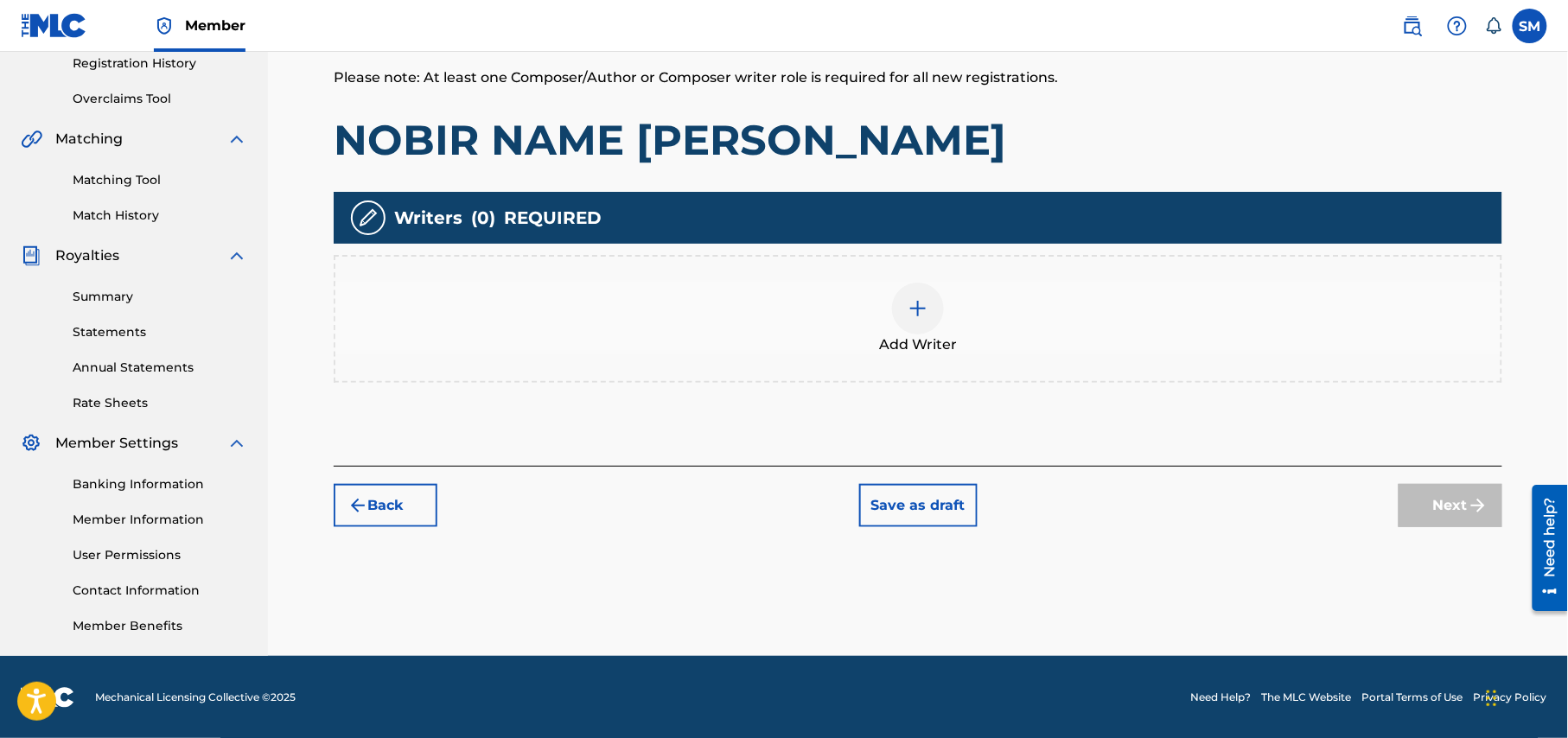
click at [923, 325] on div at bounding box center [918, 309] width 52 height 52
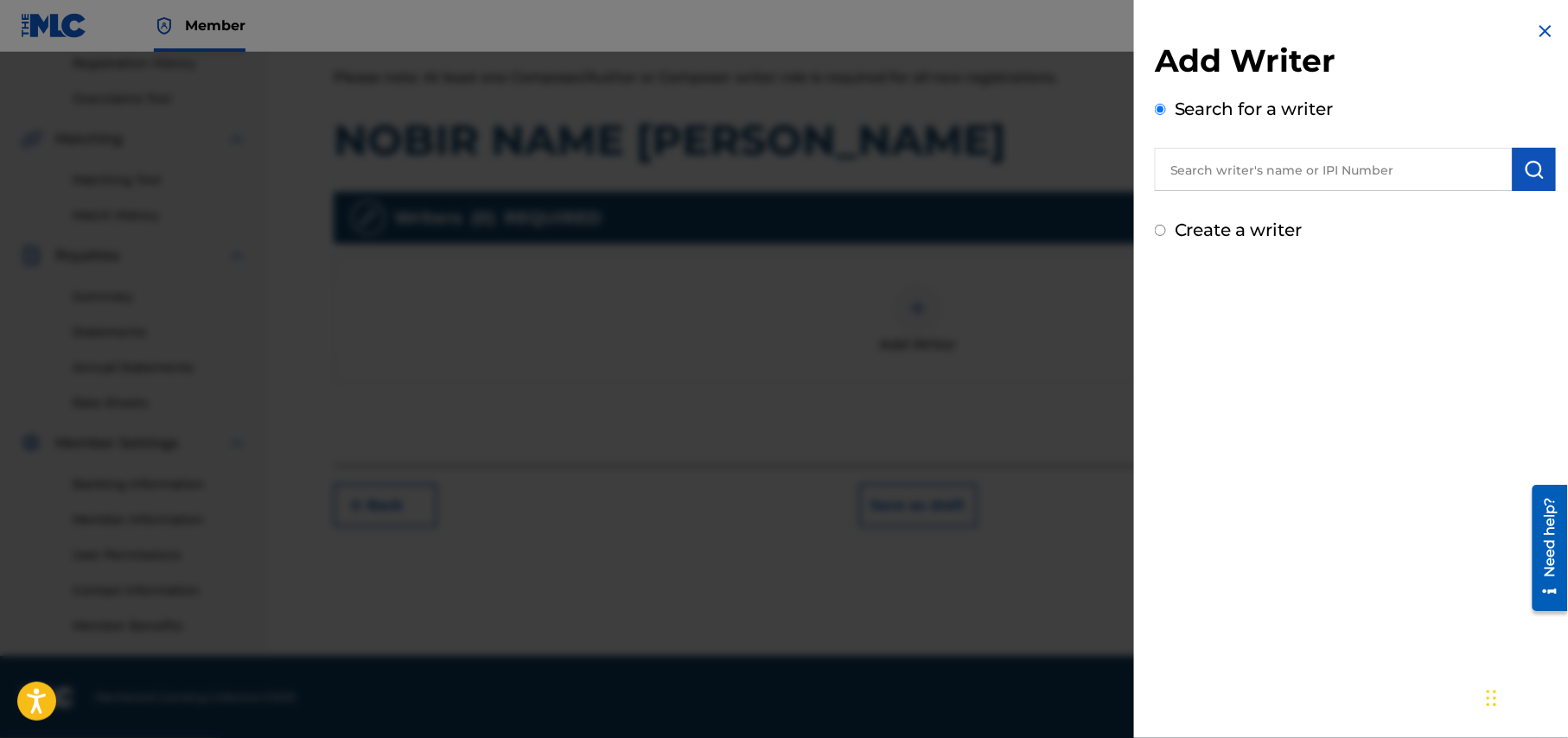
click at [1284, 166] on input "text" at bounding box center [1333, 169] width 358 height 44
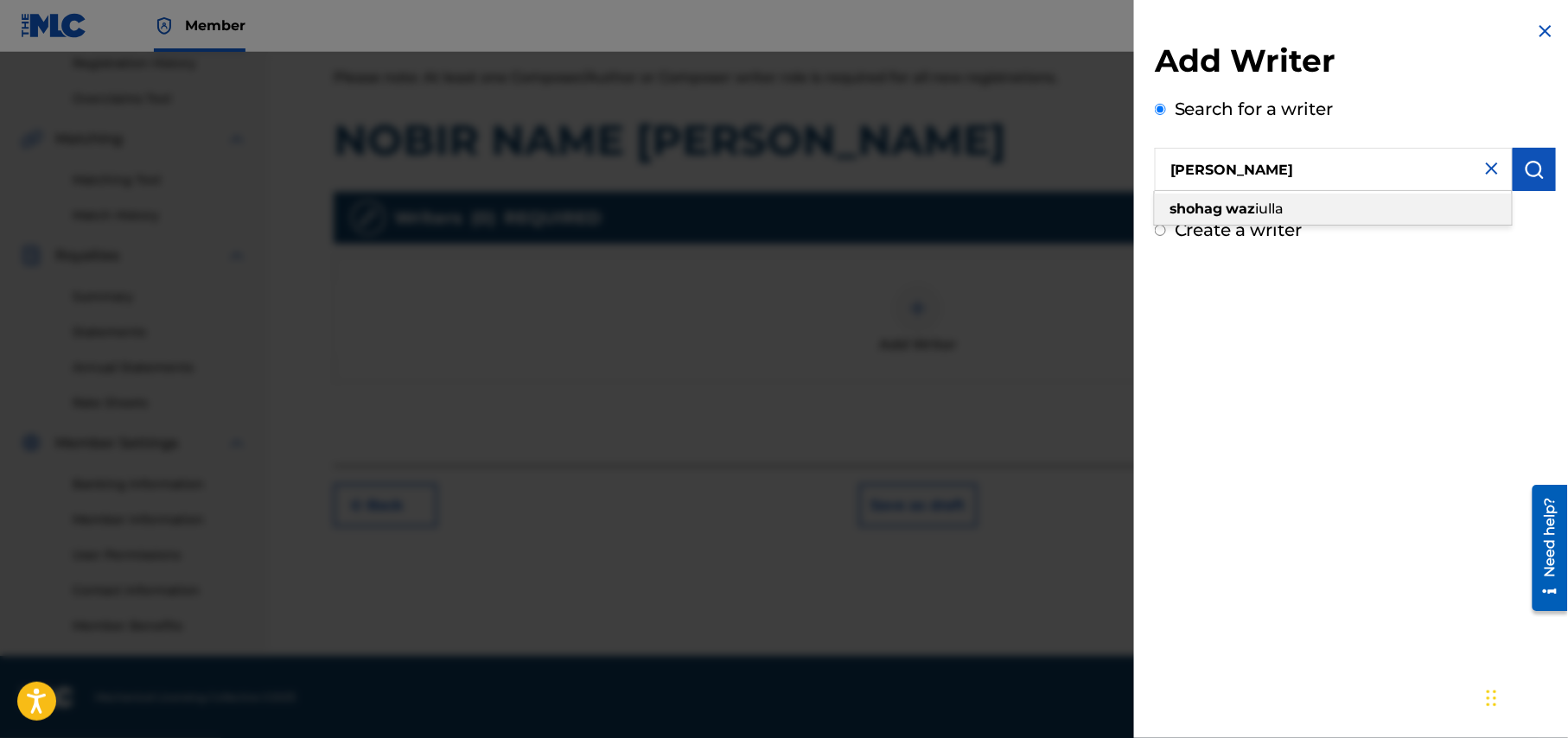
click at [1273, 207] on span "iulla" at bounding box center [1270, 208] width 28 height 16
type input "shohag waziulla"
click at [1535, 28] on img at bounding box center [1545, 30] width 20 height 20
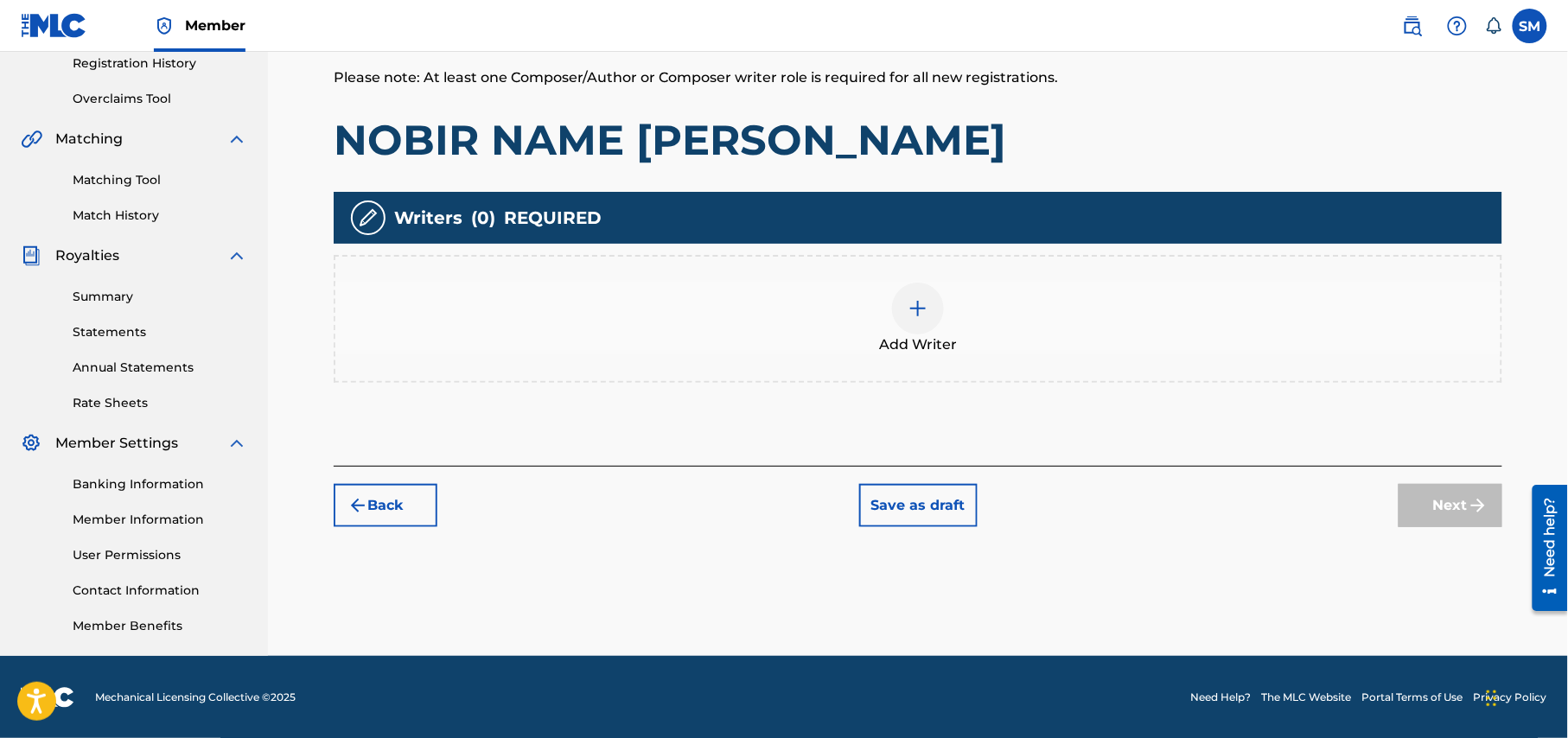
click at [913, 311] on img at bounding box center [917, 308] width 20 height 20
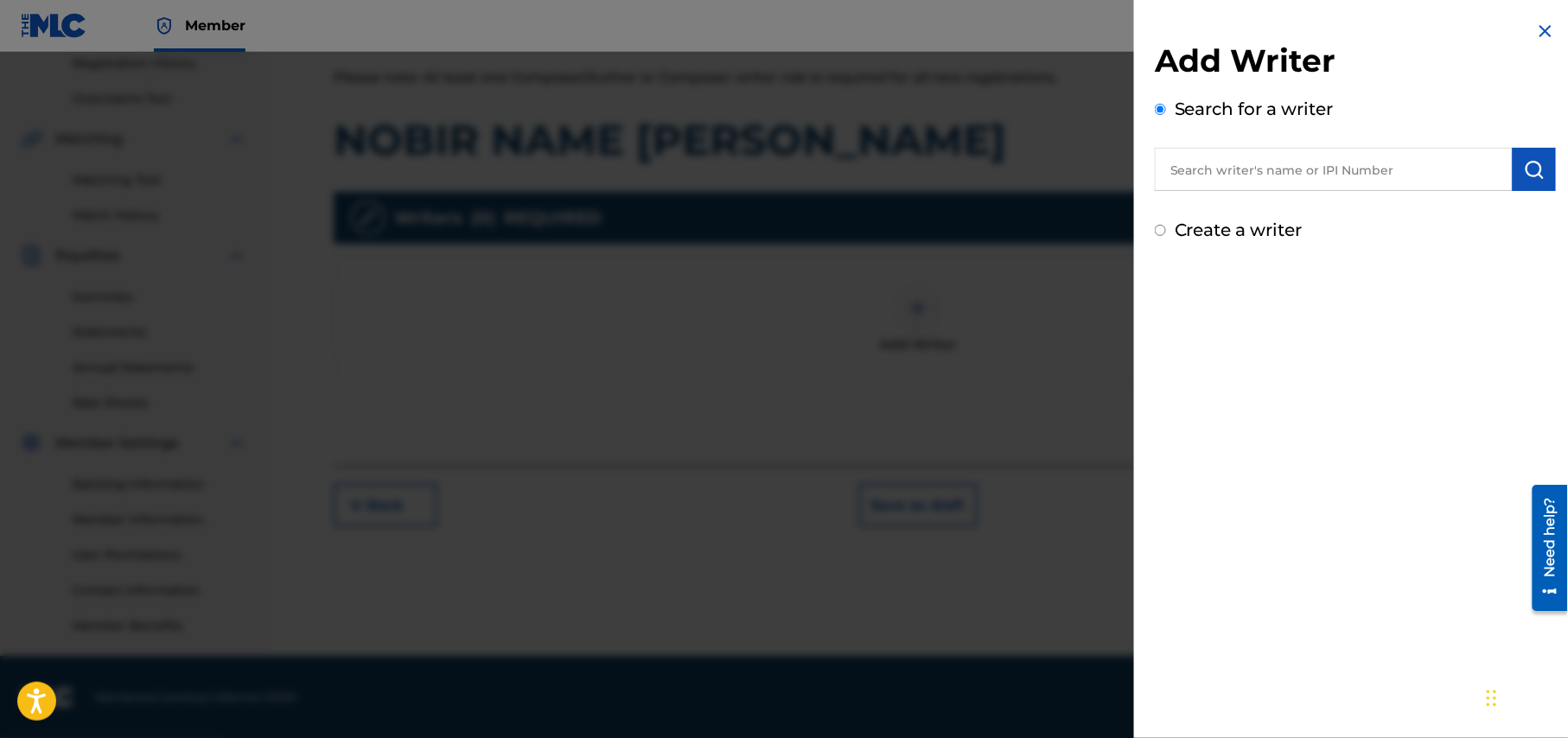
click at [1300, 171] on input "text" at bounding box center [1333, 169] width 358 height 44
type input "shohag waziulla"
click at [1338, 212] on div "shohag waziulla" at bounding box center [1332, 209] width 357 height 31
click at [1533, 169] on img "submit" at bounding box center [1533, 169] width 20 height 20
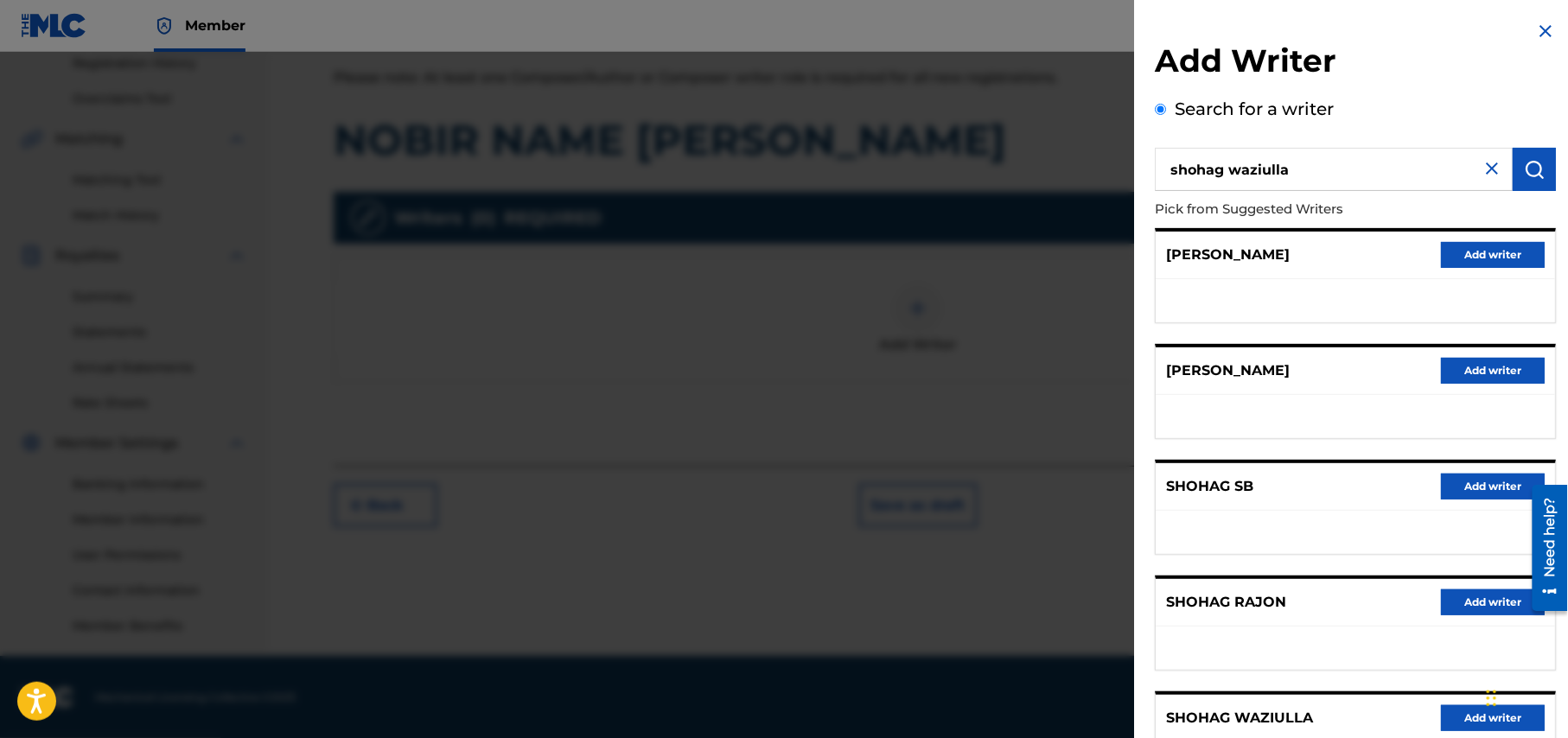
scroll to position [160, 0]
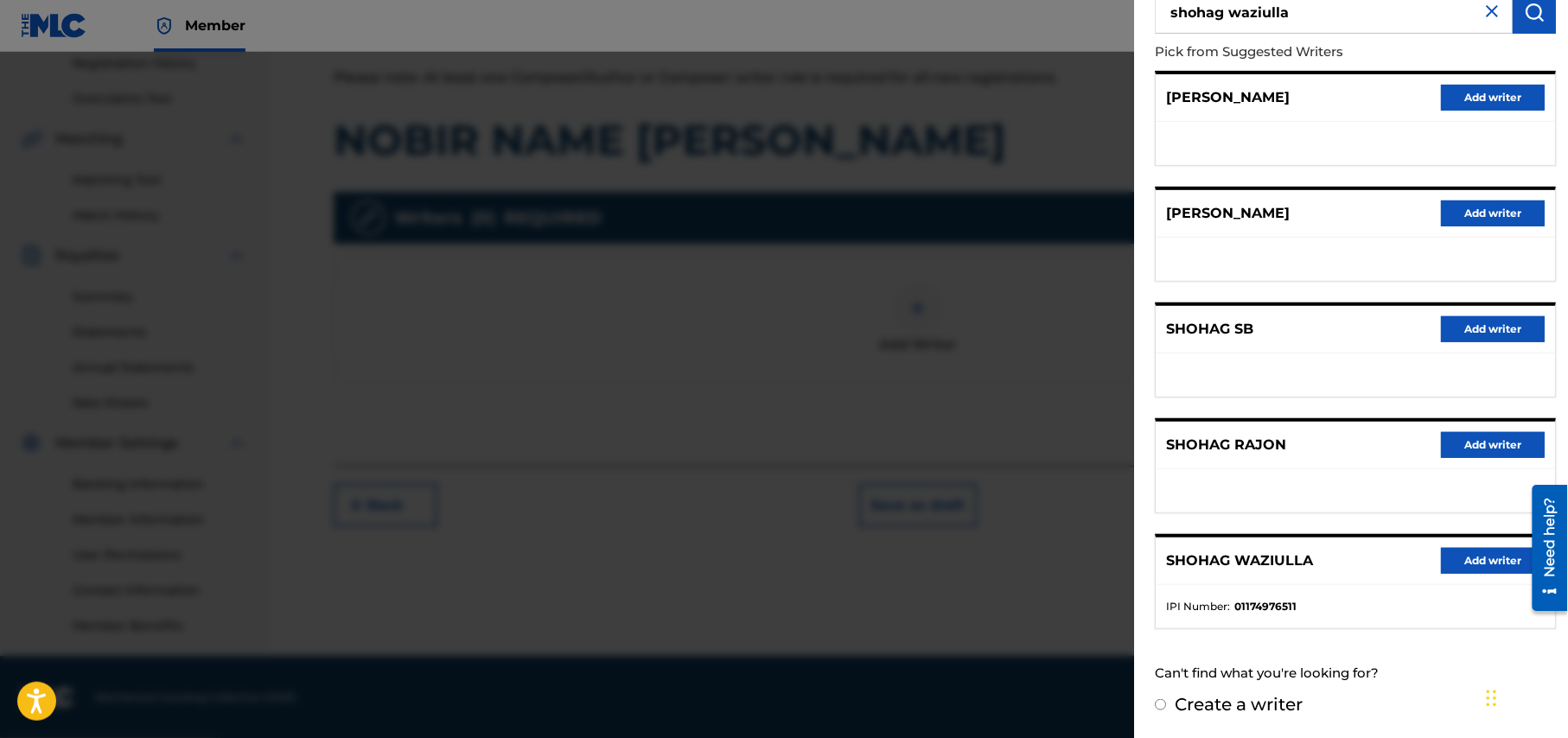
click at [1484, 561] on button "Add writer" at bounding box center [1492, 560] width 104 height 26
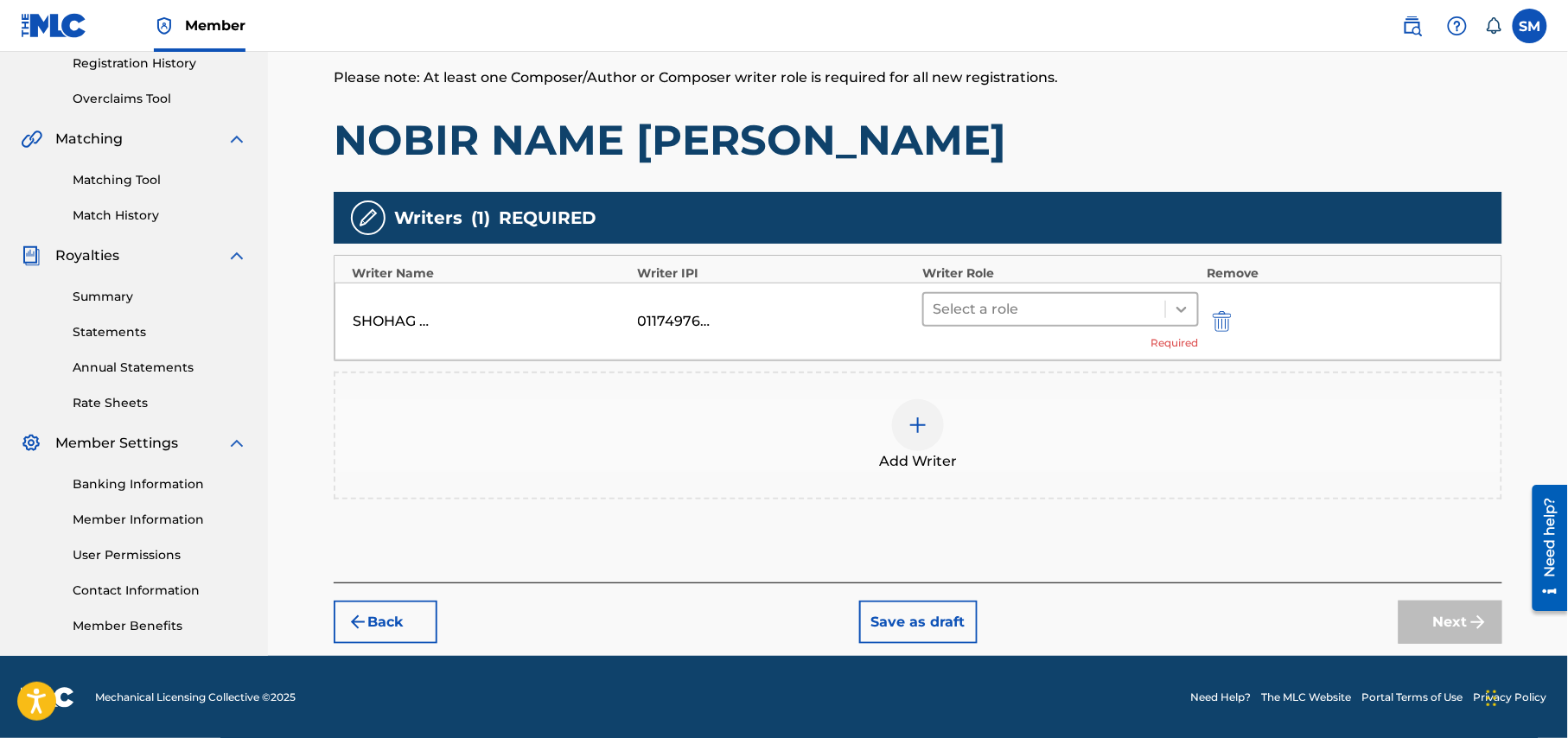
click at [1182, 306] on icon at bounding box center [1180, 309] width 17 height 17
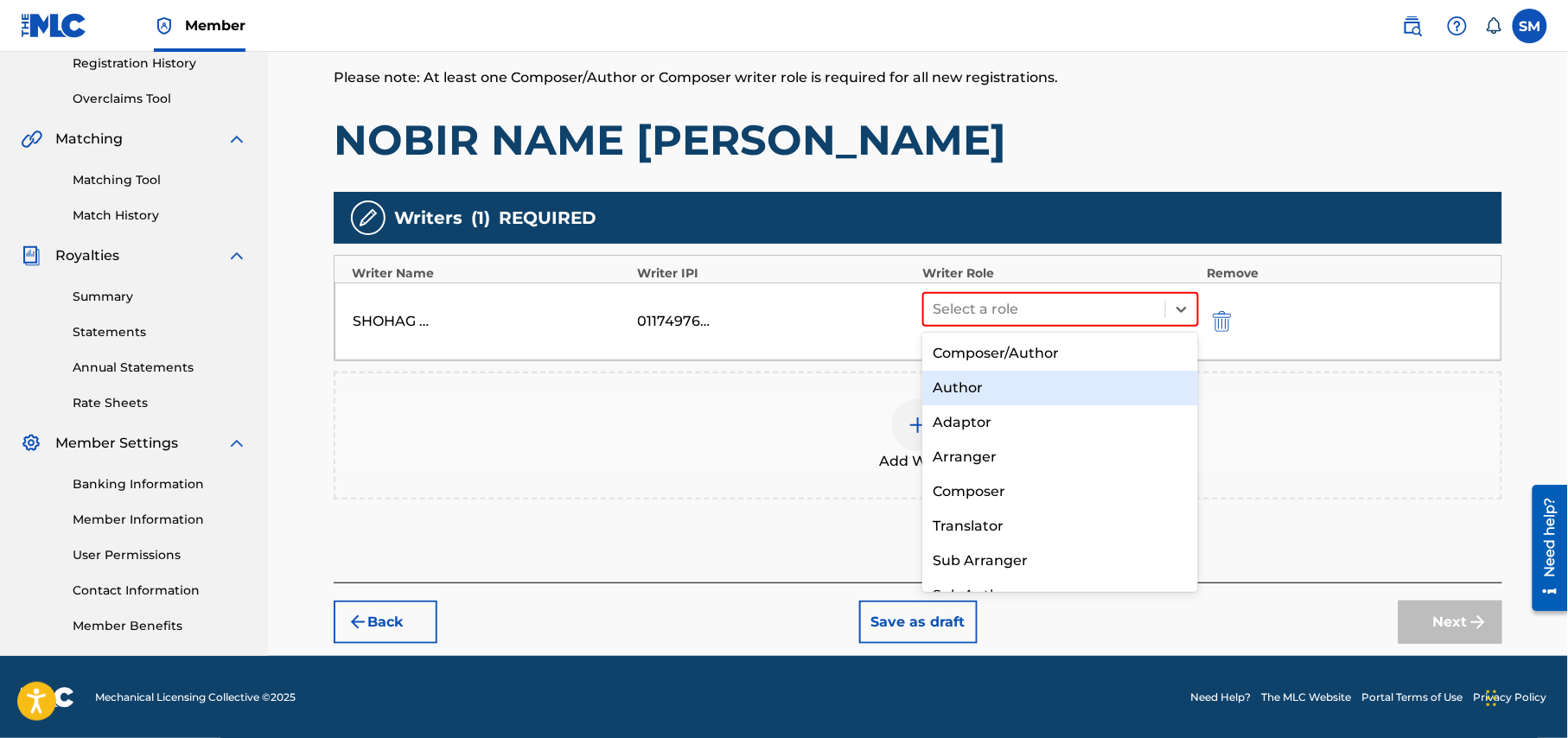
click at [1069, 381] on div "Author" at bounding box center [1060, 388] width 276 height 35
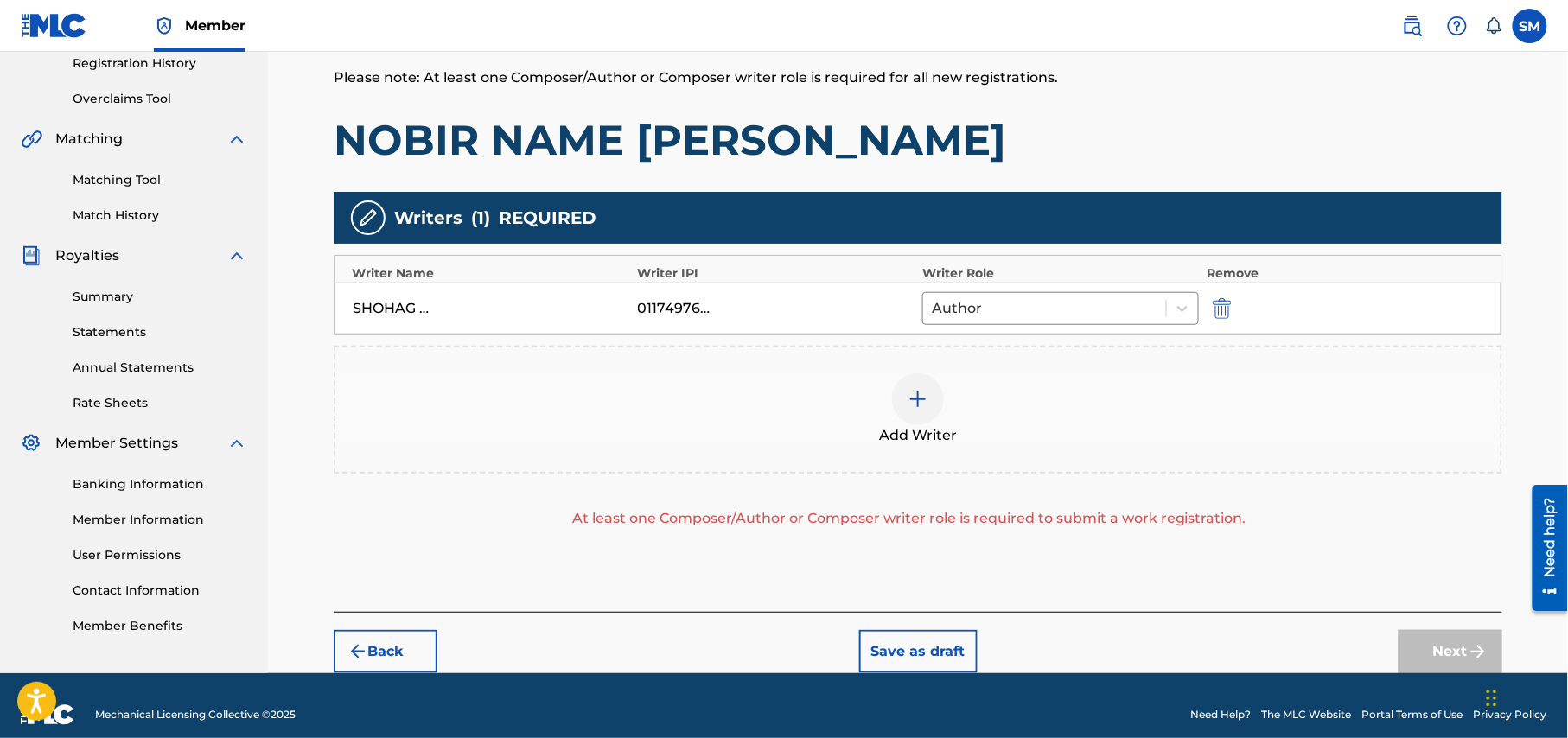
click at [923, 413] on div at bounding box center [918, 399] width 52 height 52
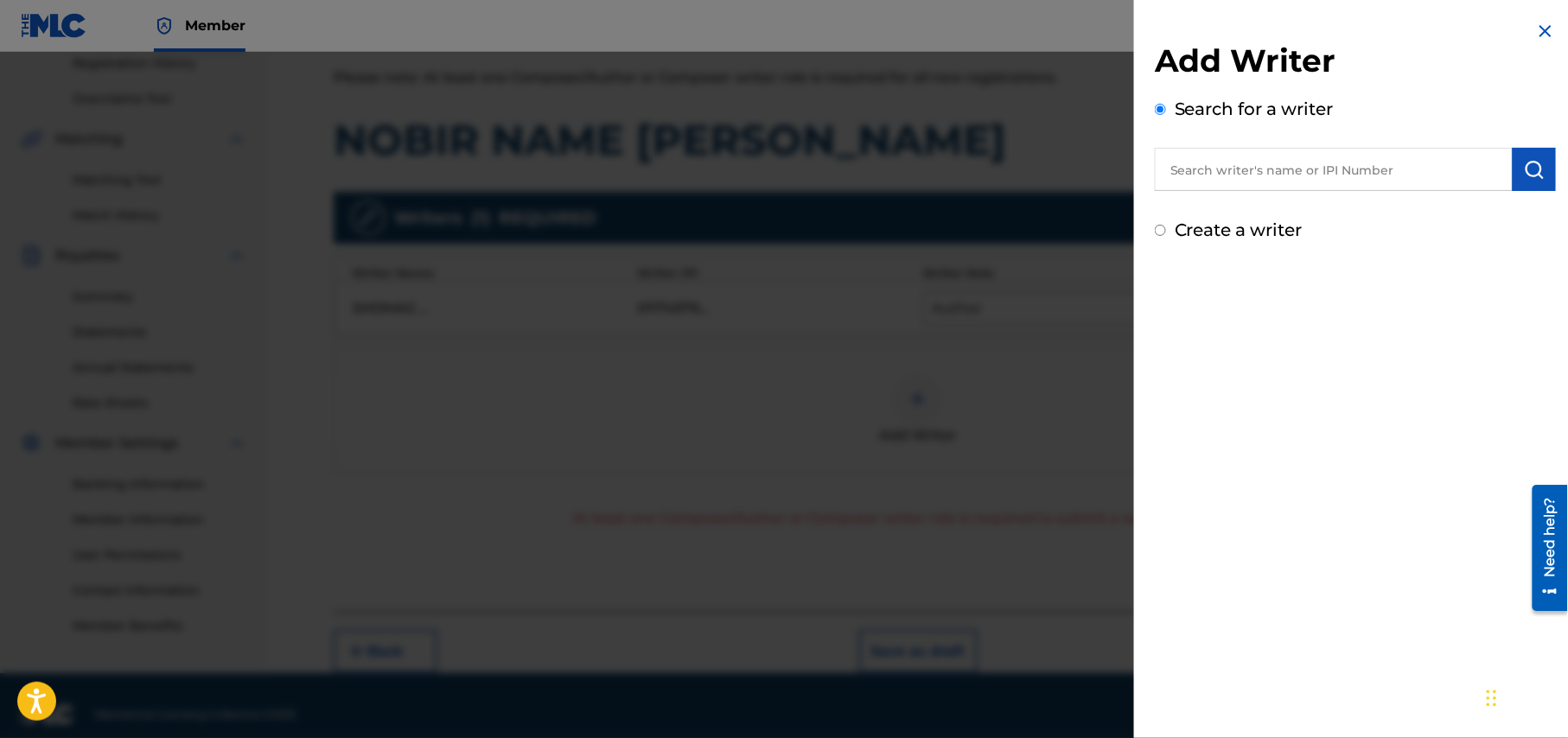
click at [1329, 170] on input "text" at bounding box center [1333, 169] width 358 height 44
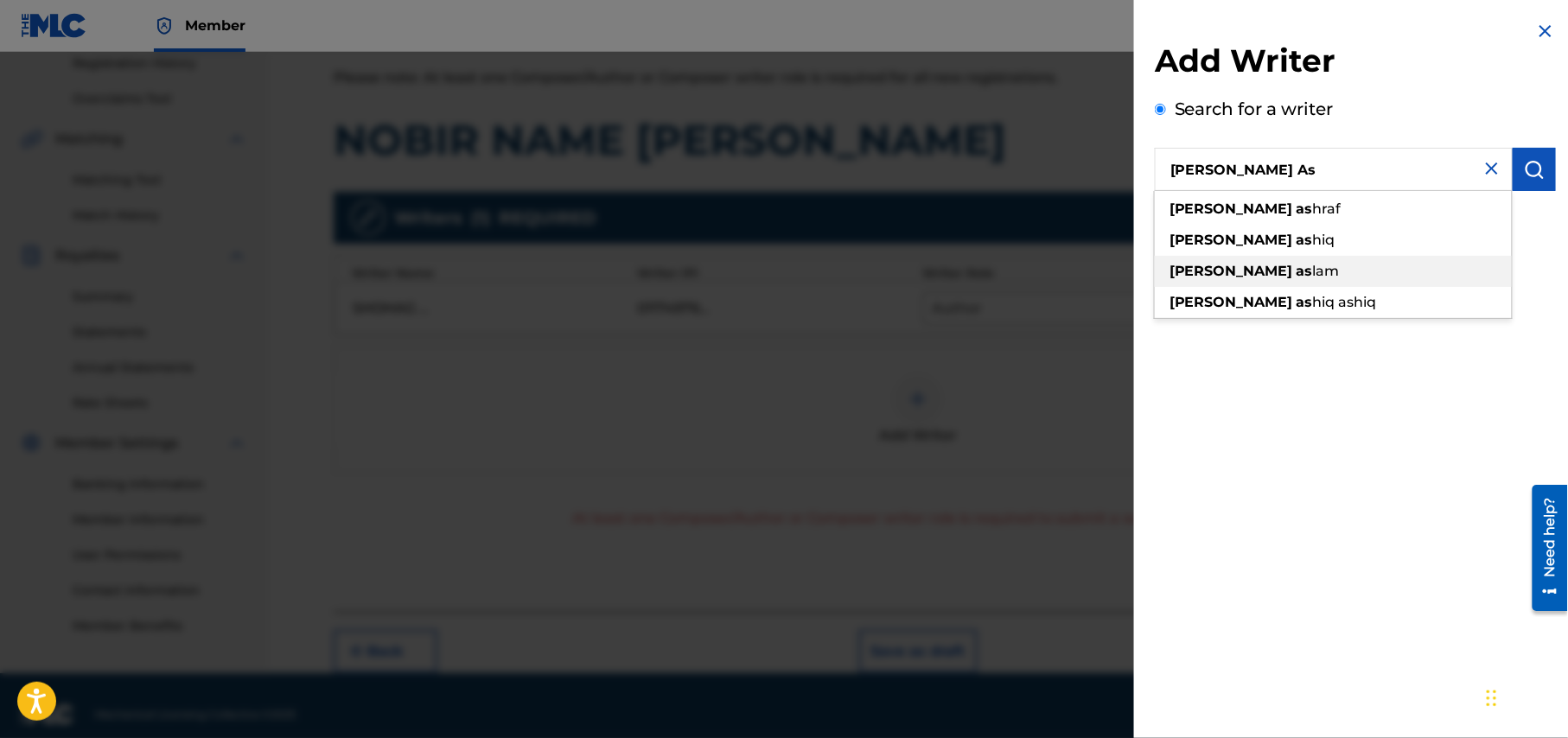
click at [1314, 275] on div "shamim as lam" at bounding box center [1332, 271] width 357 height 31
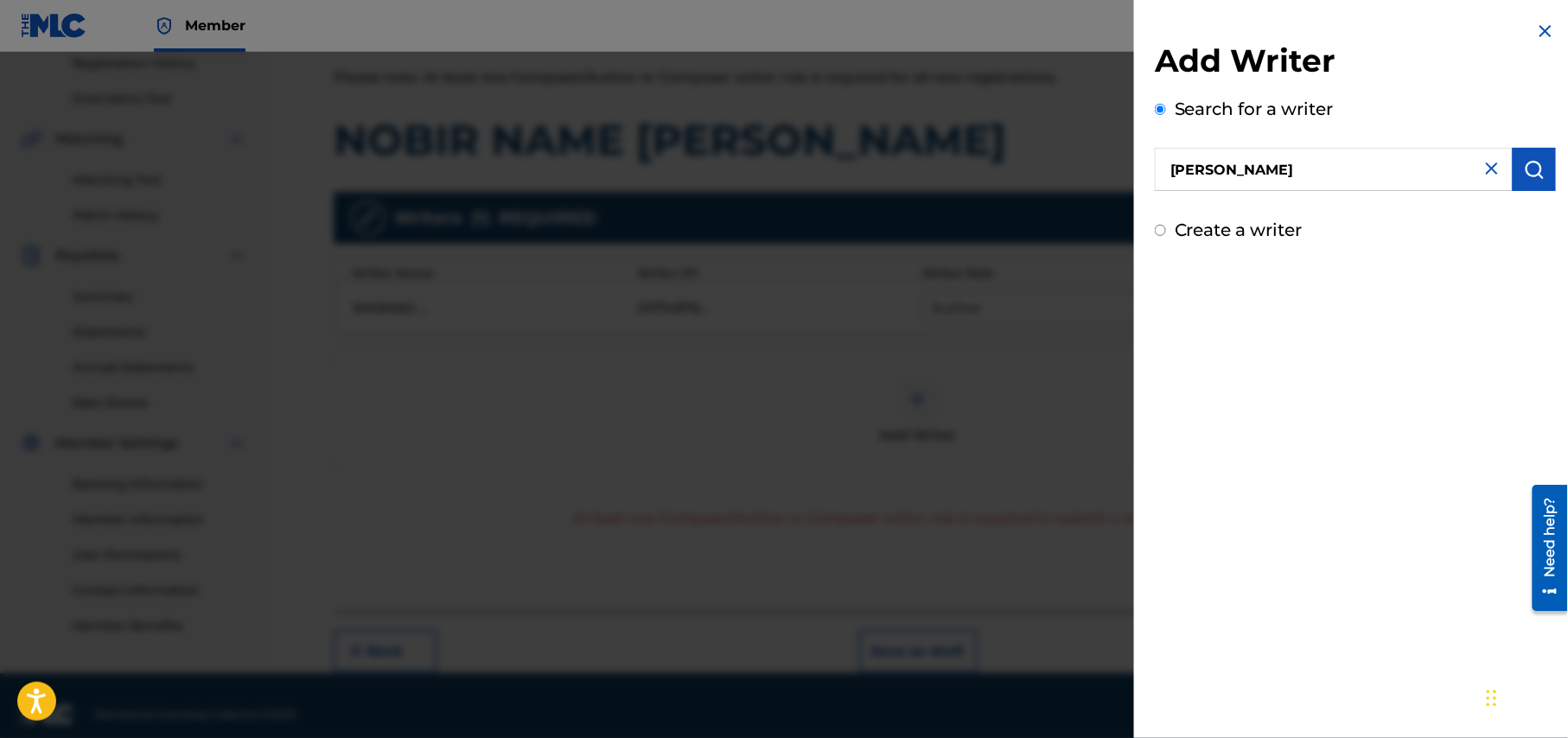
click at [1536, 164] on img "submit" at bounding box center [1533, 169] width 20 height 20
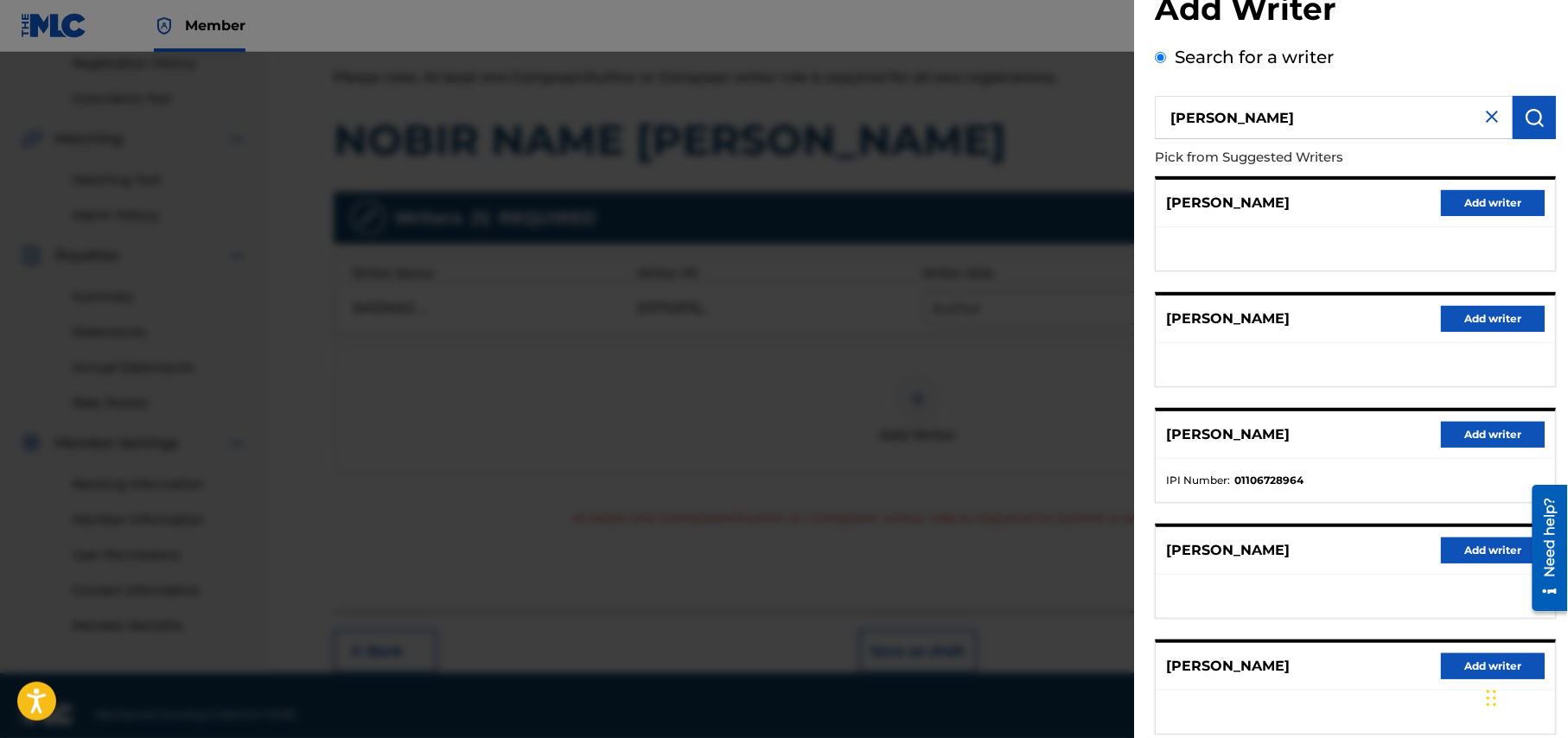
scroll to position [0, 0]
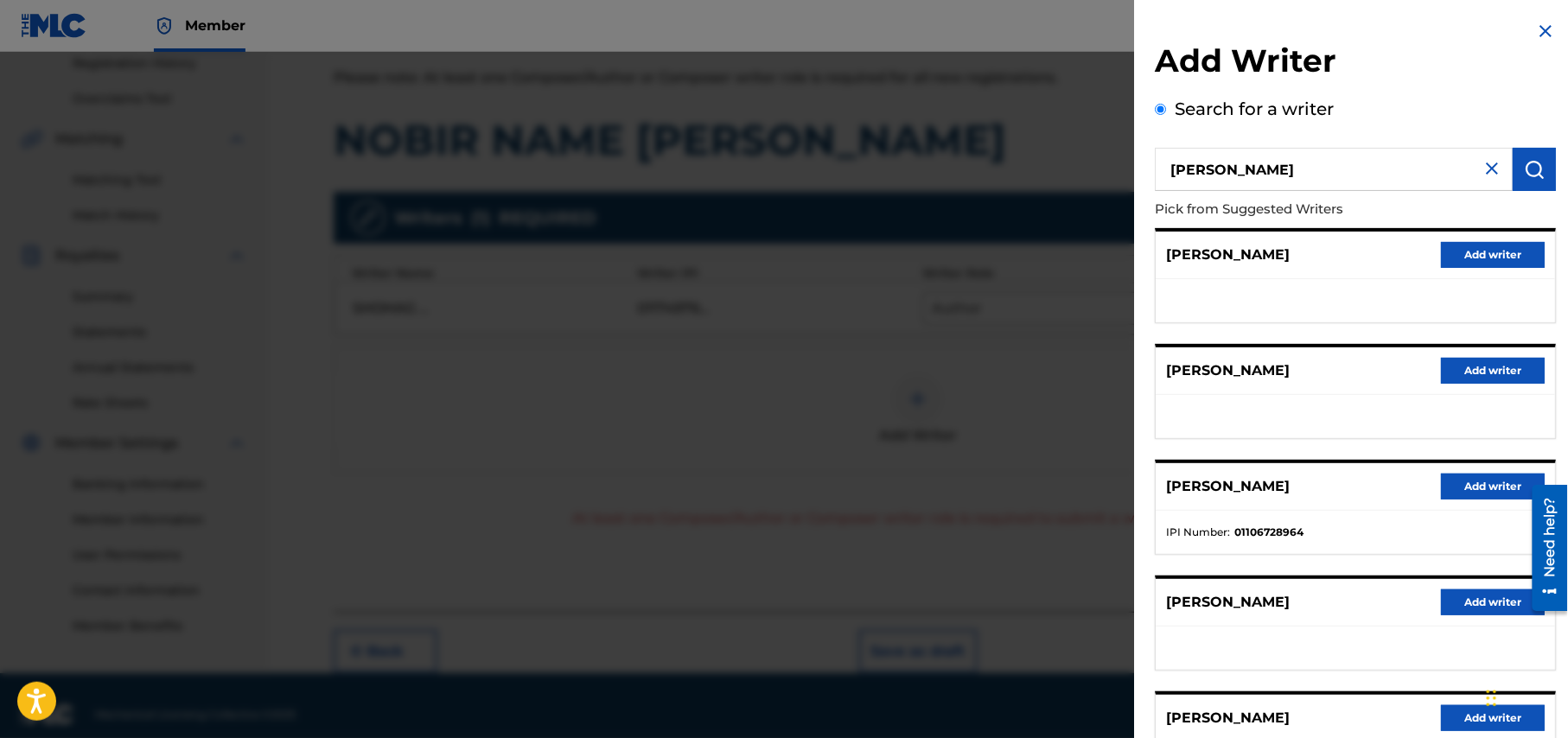
click at [1299, 169] on input "shamim aslam" at bounding box center [1333, 169] width 358 height 44
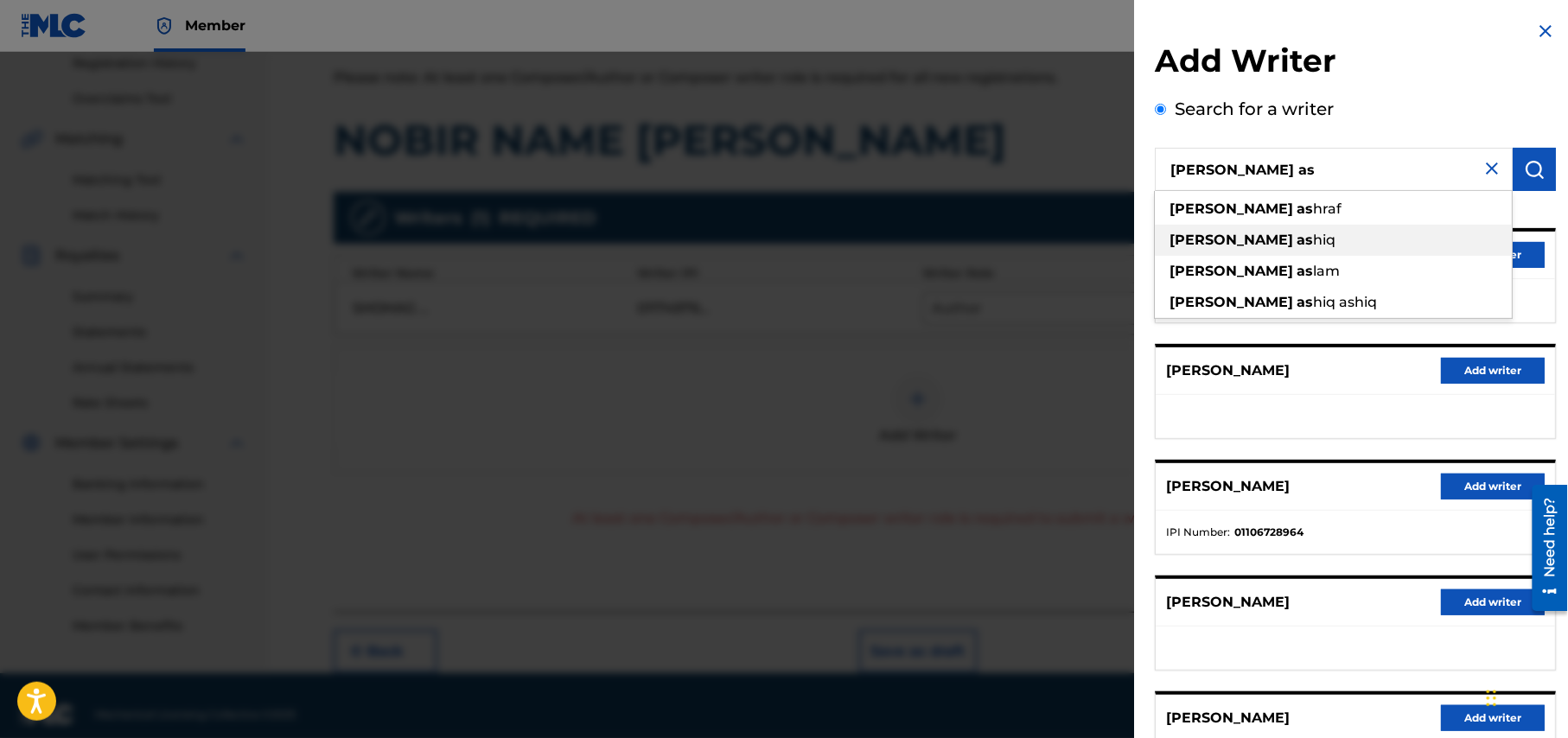
click at [1318, 247] on div "shamim as hiq" at bounding box center [1332, 240] width 357 height 31
type input "shamim ashiq"
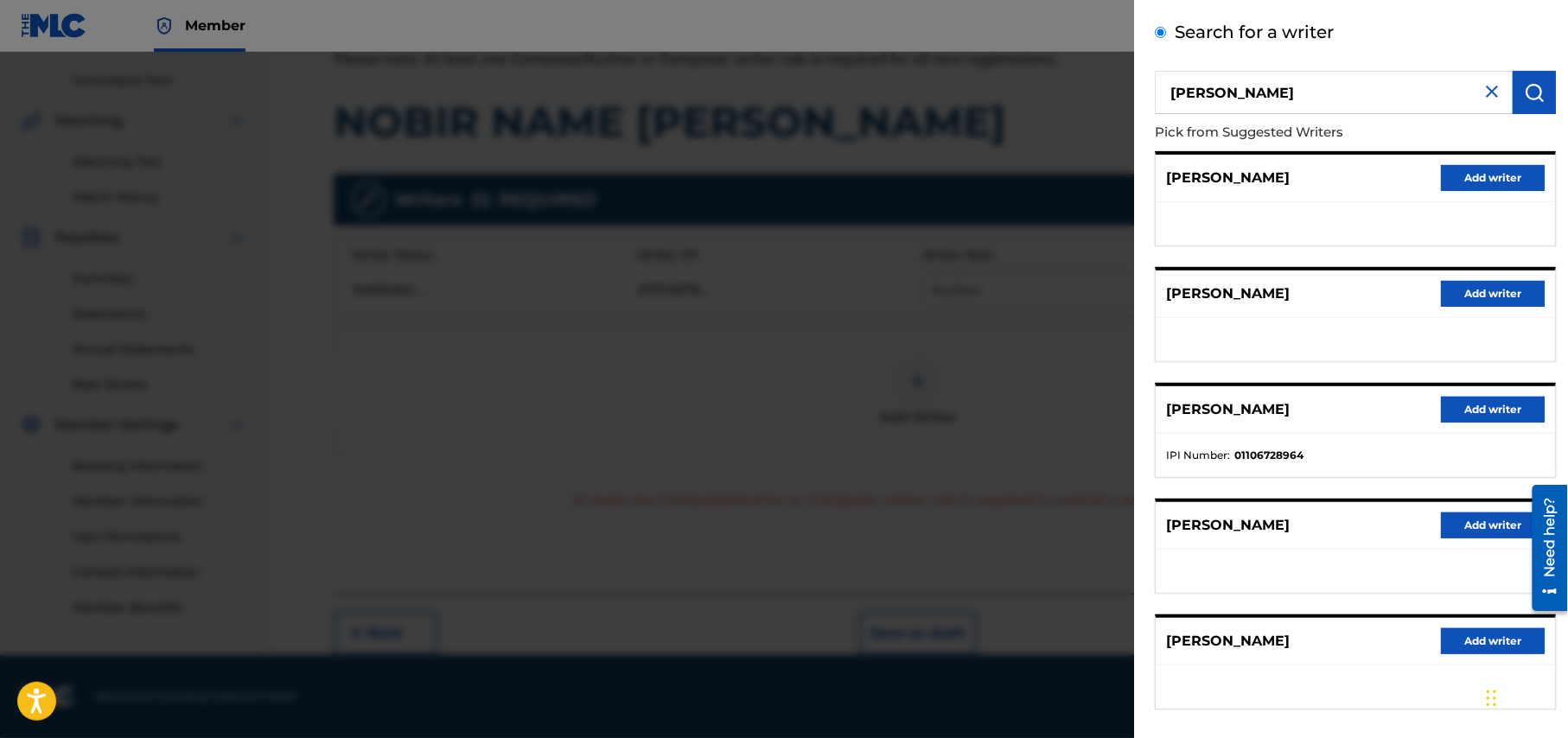
scroll to position [160, 0]
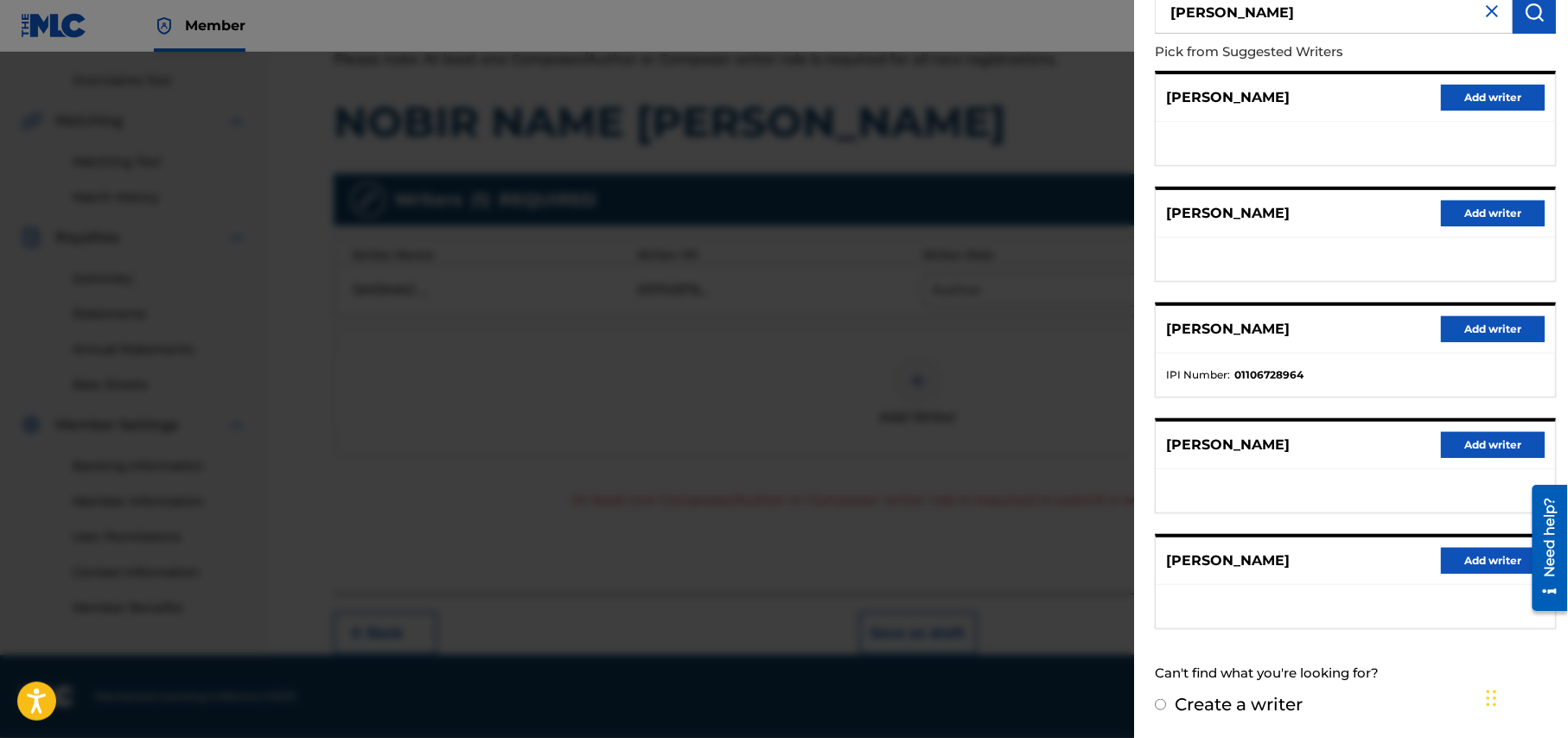
click at [1059, 699] on div at bounding box center [784, 421] width 1568 height 738
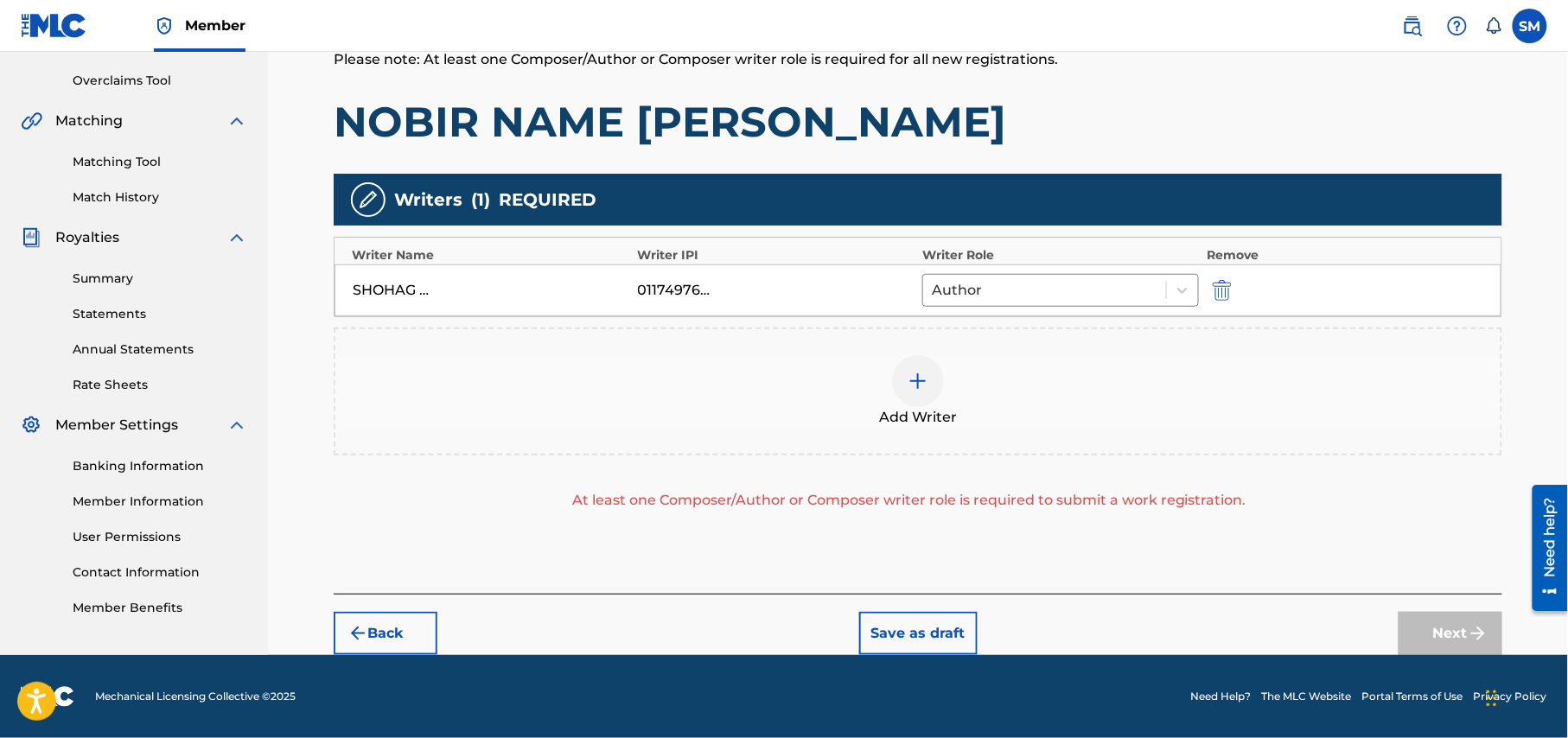
click at [923, 377] on img at bounding box center [917, 381] width 20 height 20
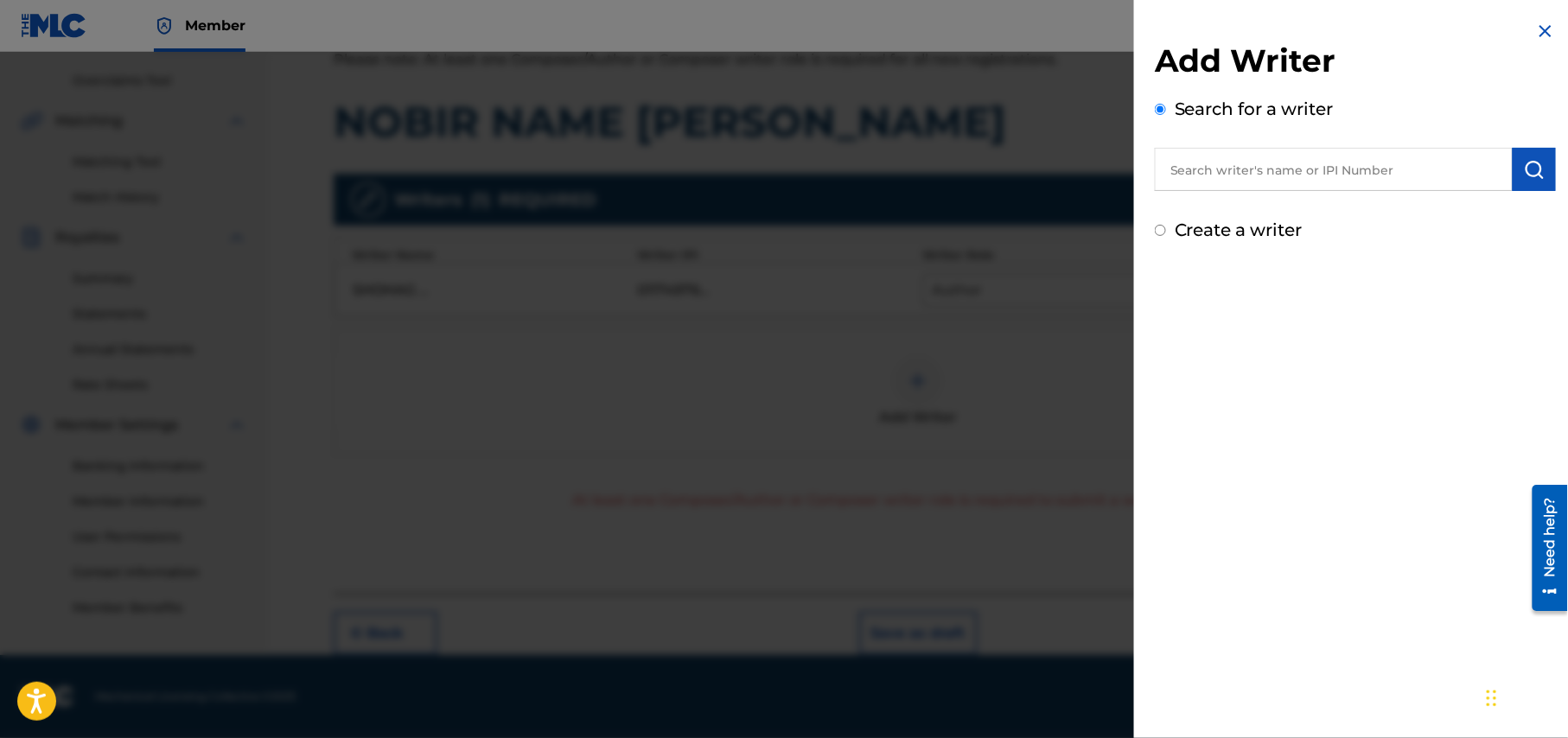
click at [1156, 229] on input "Create a writer" at bounding box center [1160, 230] width 12 height 12
radio input "false"
radio input "true"
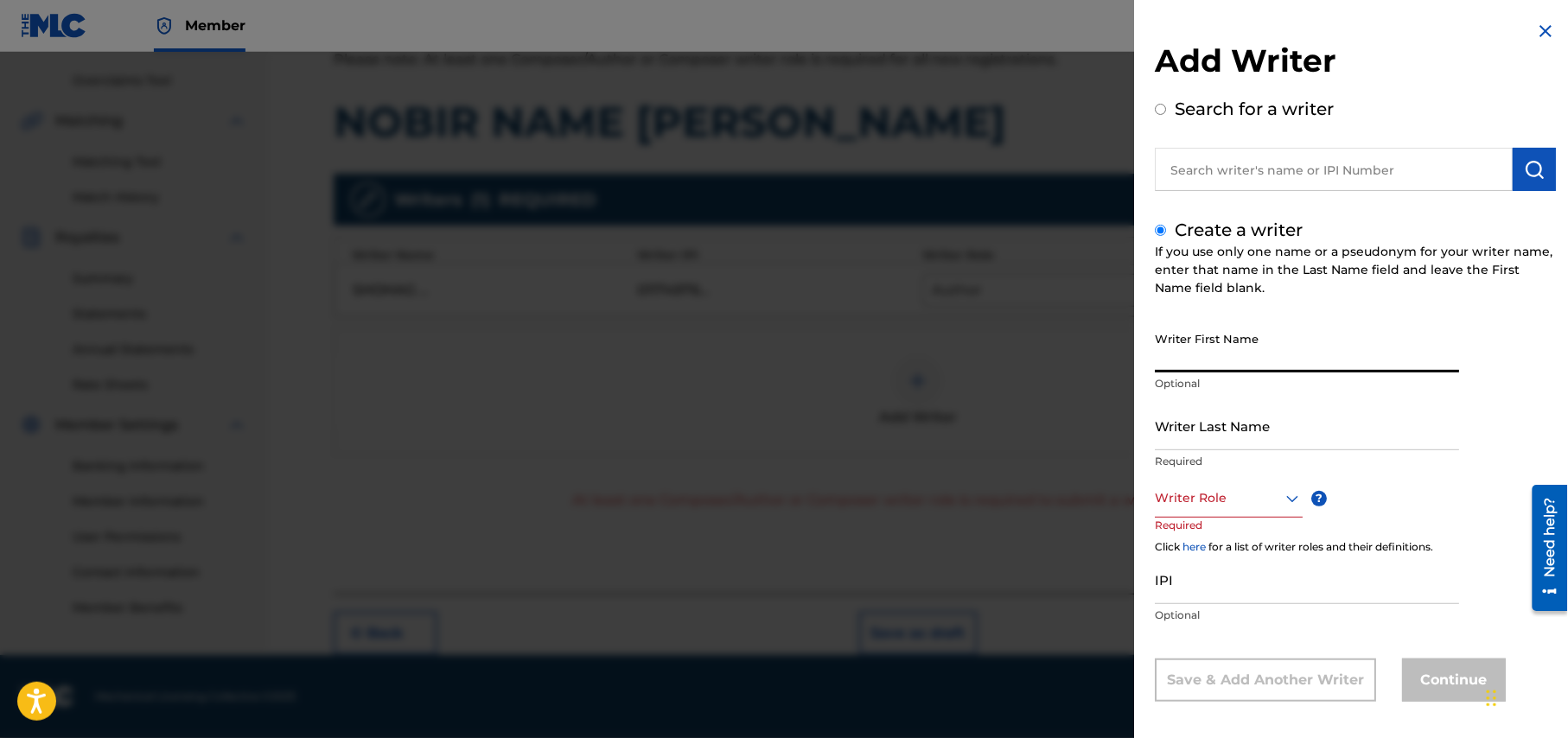
click at [1283, 353] on input "Writer First Name" at bounding box center [1307, 347] width 304 height 49
click at [1307, 442] on input "Writer Last Name" at bounding box center [1307, 425] width 304 height 49
drag, startPoint x: 1245, startPoint y: 368, endPoint x: 1208, endPoint y: 365, distance: 37.1
click at [1208, 365] on input "shamim Ashiq" at bounding box center [1307, 347] width 304 height 49
type input "shamim"
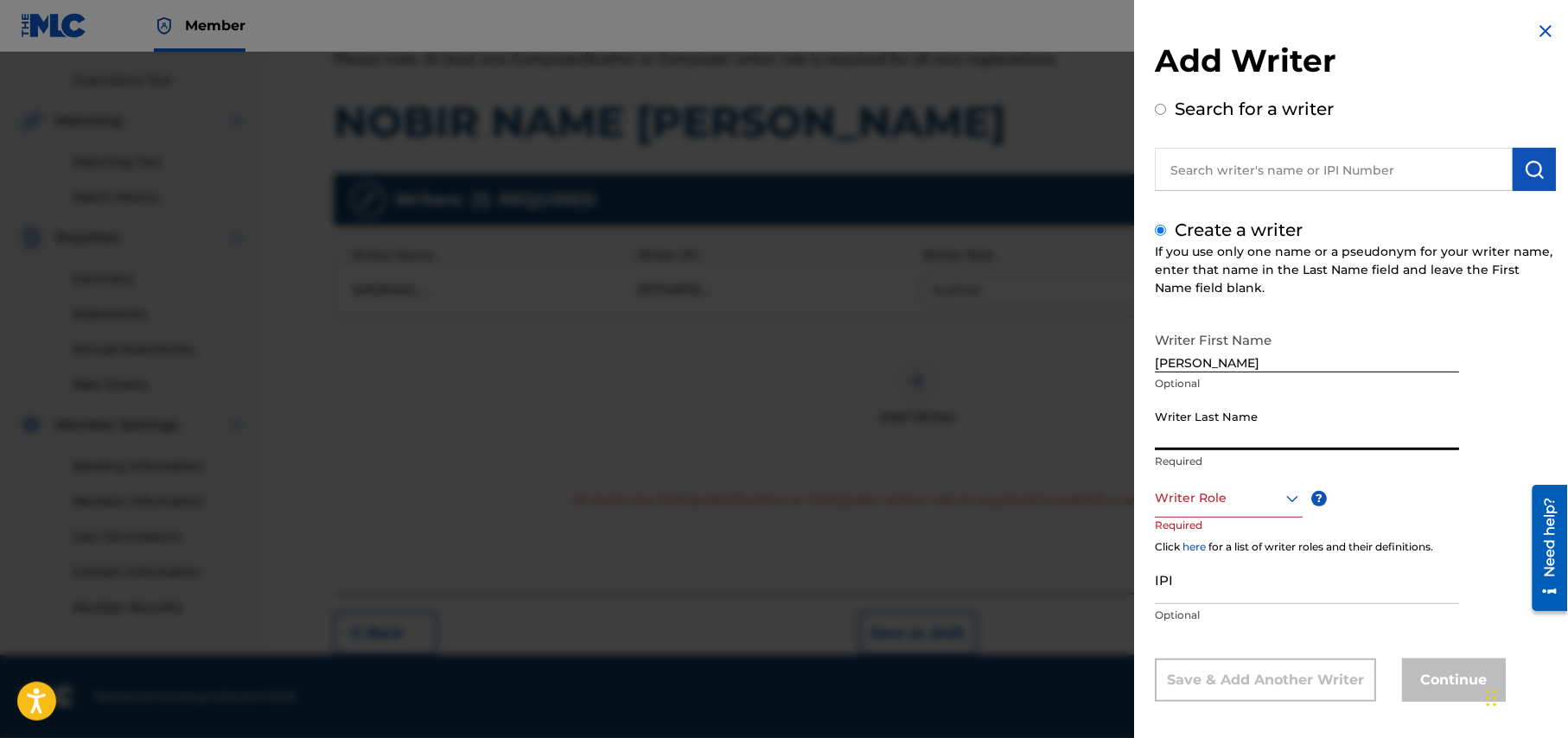
click at [1246, 437] on input "Writer Last Name" at bounding box center [1307, 425] width 304 height 49
paste input "Ashiq"
type input "Ashiq"
click at [1263, 498] on div at bounding box center [1228, 498] width 148 height 21
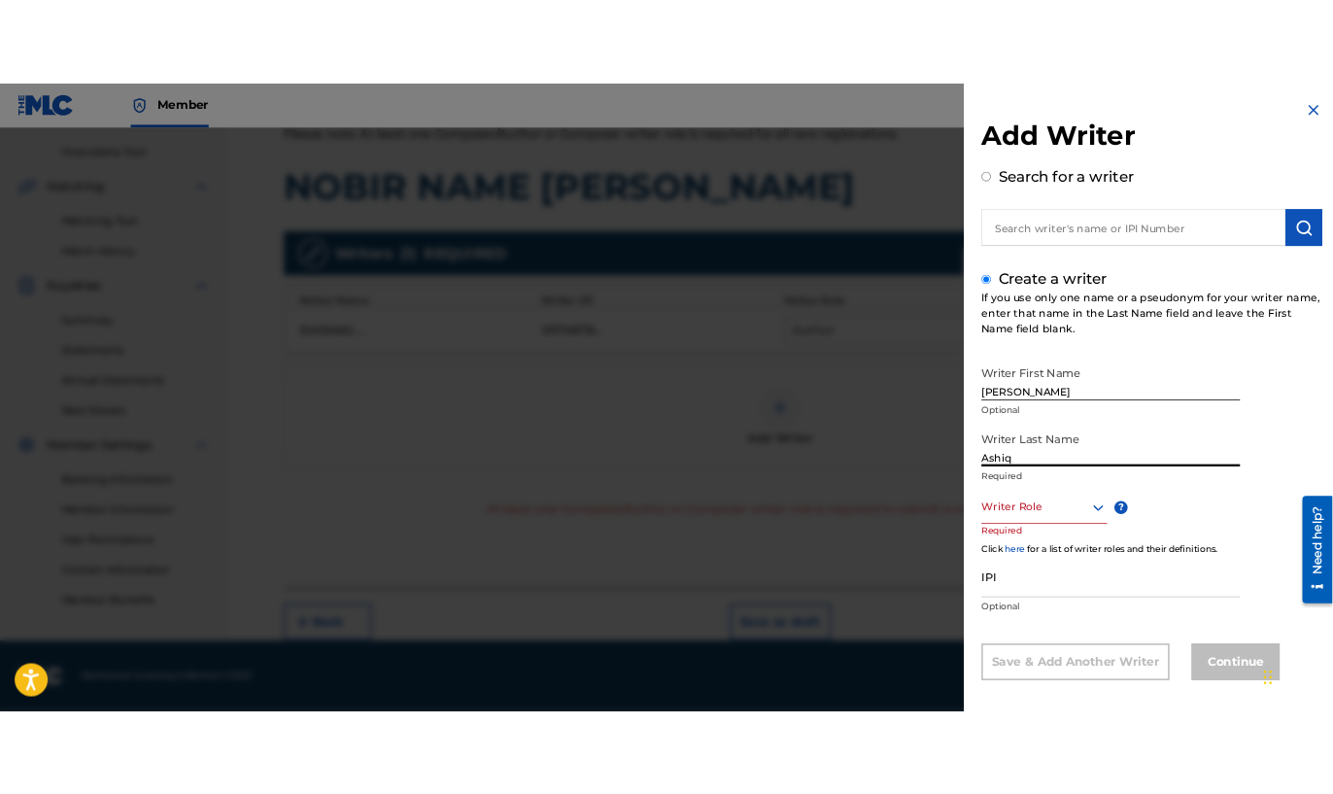
scroll to position [12, 0]
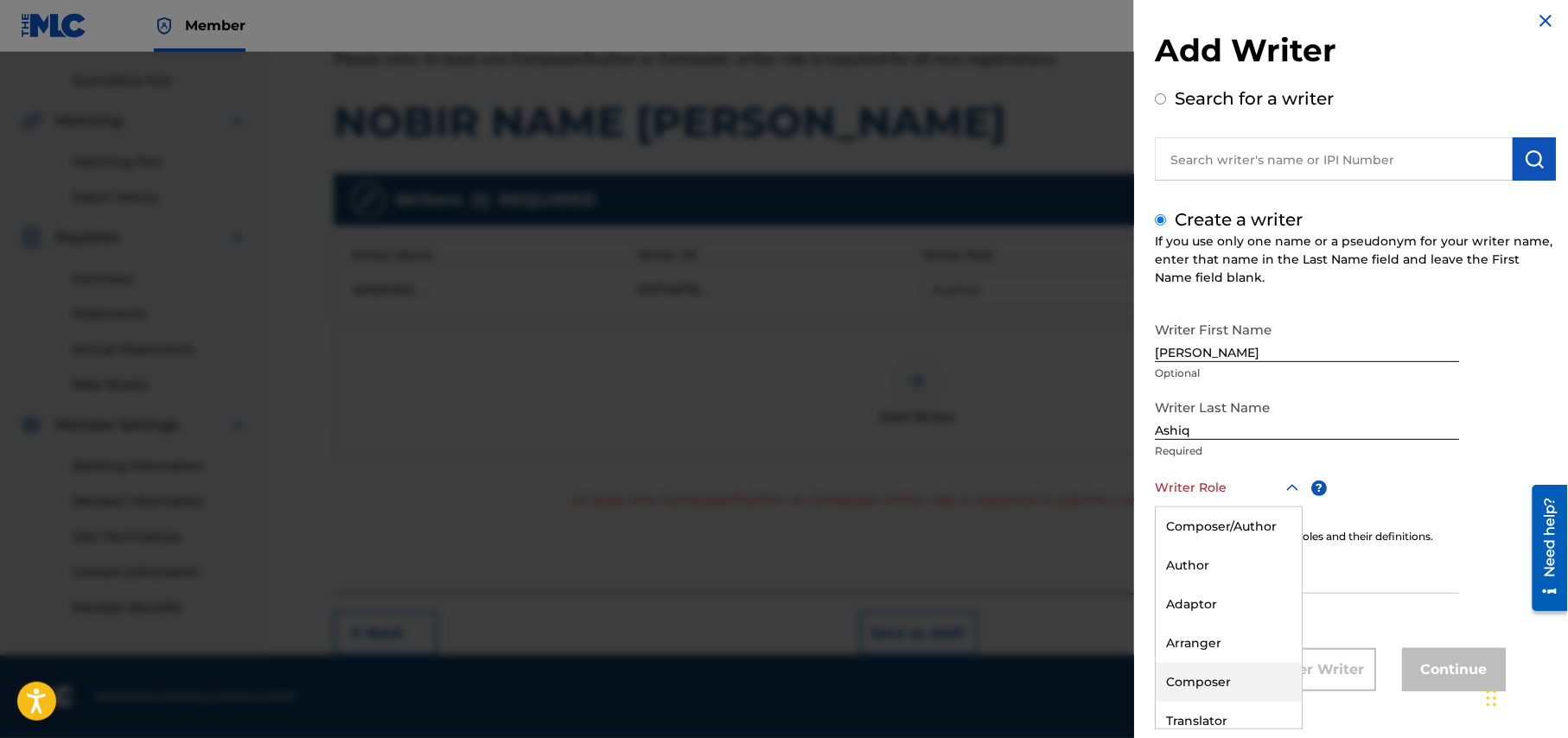
click at [1222, 681] on div "Composer" at bounding box center [1228, 682] width 146 height 39
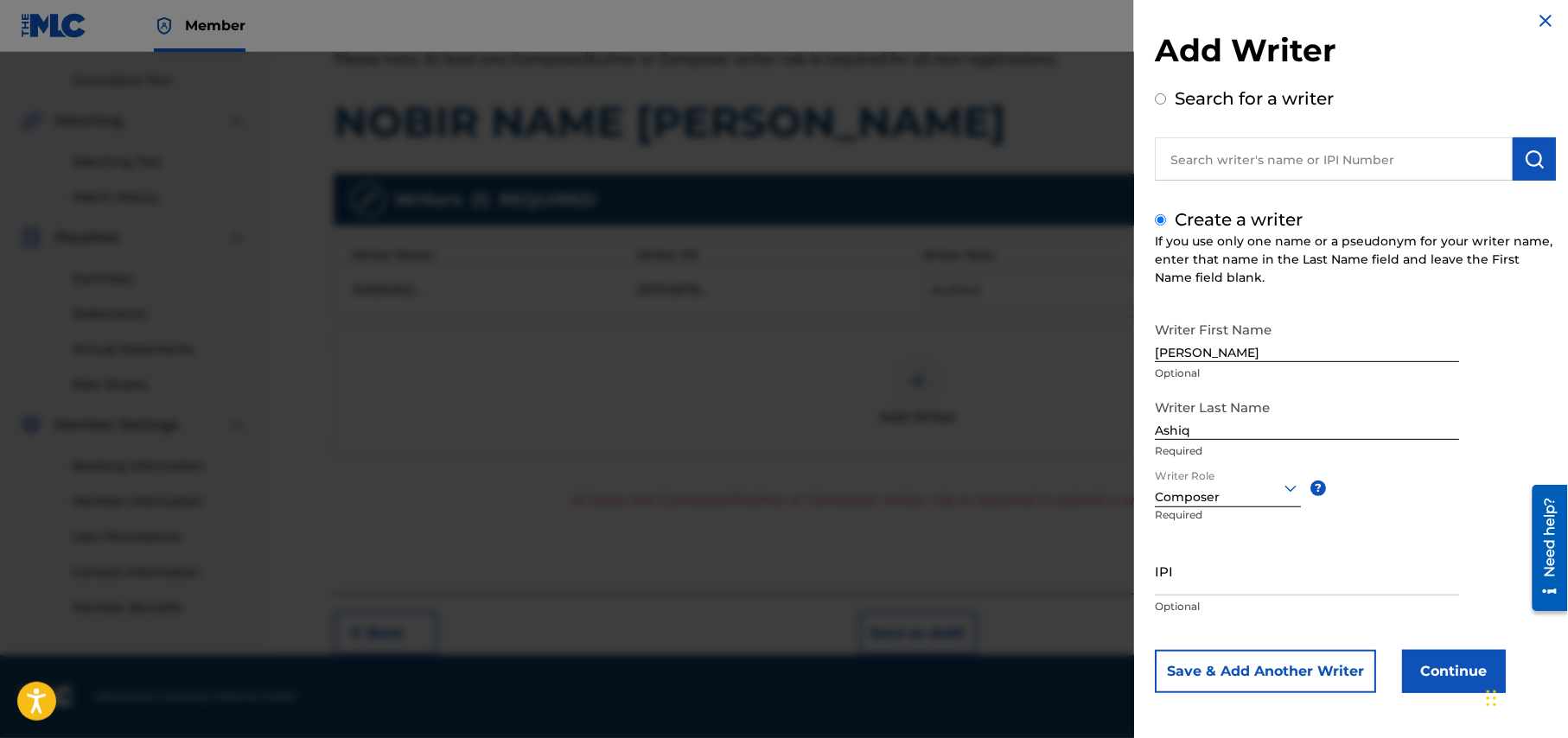
click at [1453, 671] on button "Continue" at bounding box center [1453, 671] width 104 height 44
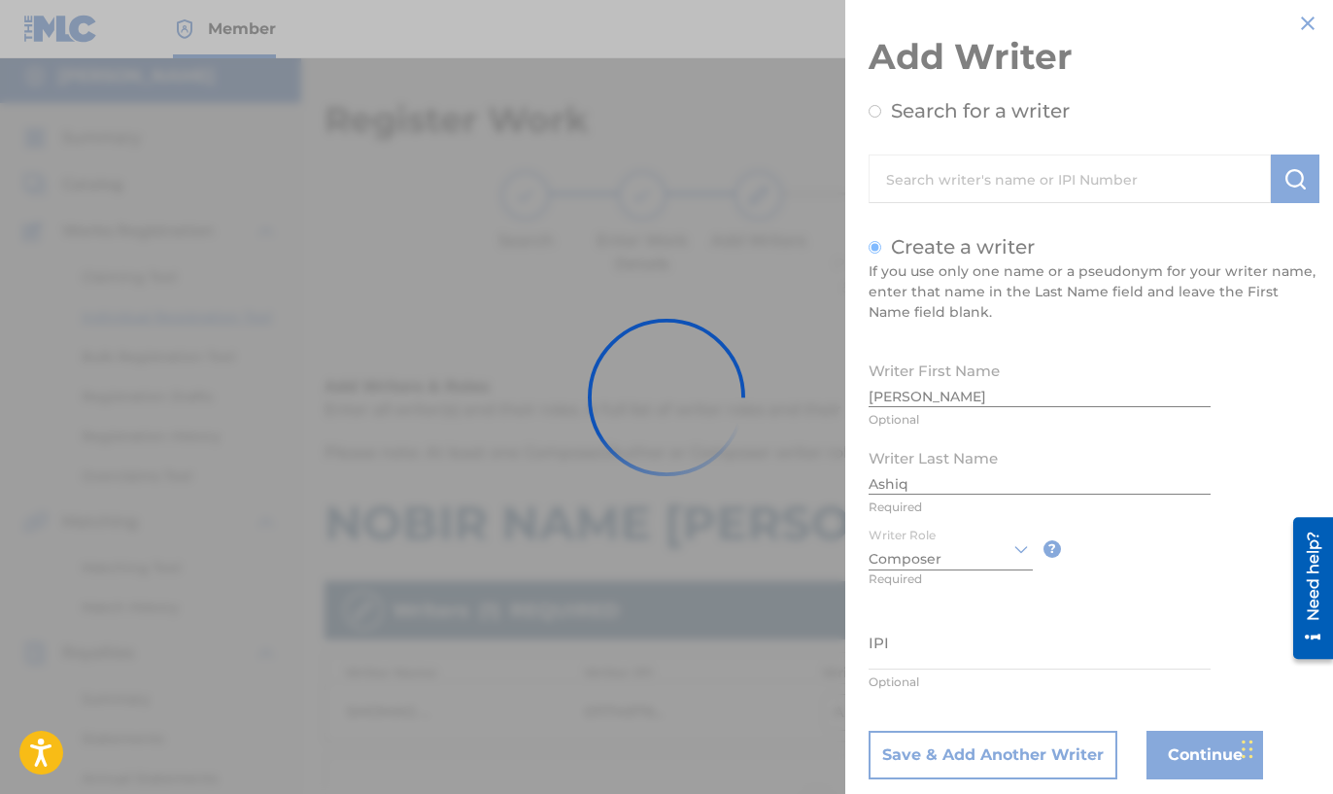
scroll to position [0, 0]
click at [1308, 21] on div at bounding box center [666, 397] width 1333 height 794
click at [1300, 21] on div at bounding box center [666, 397] width 1333 height 794
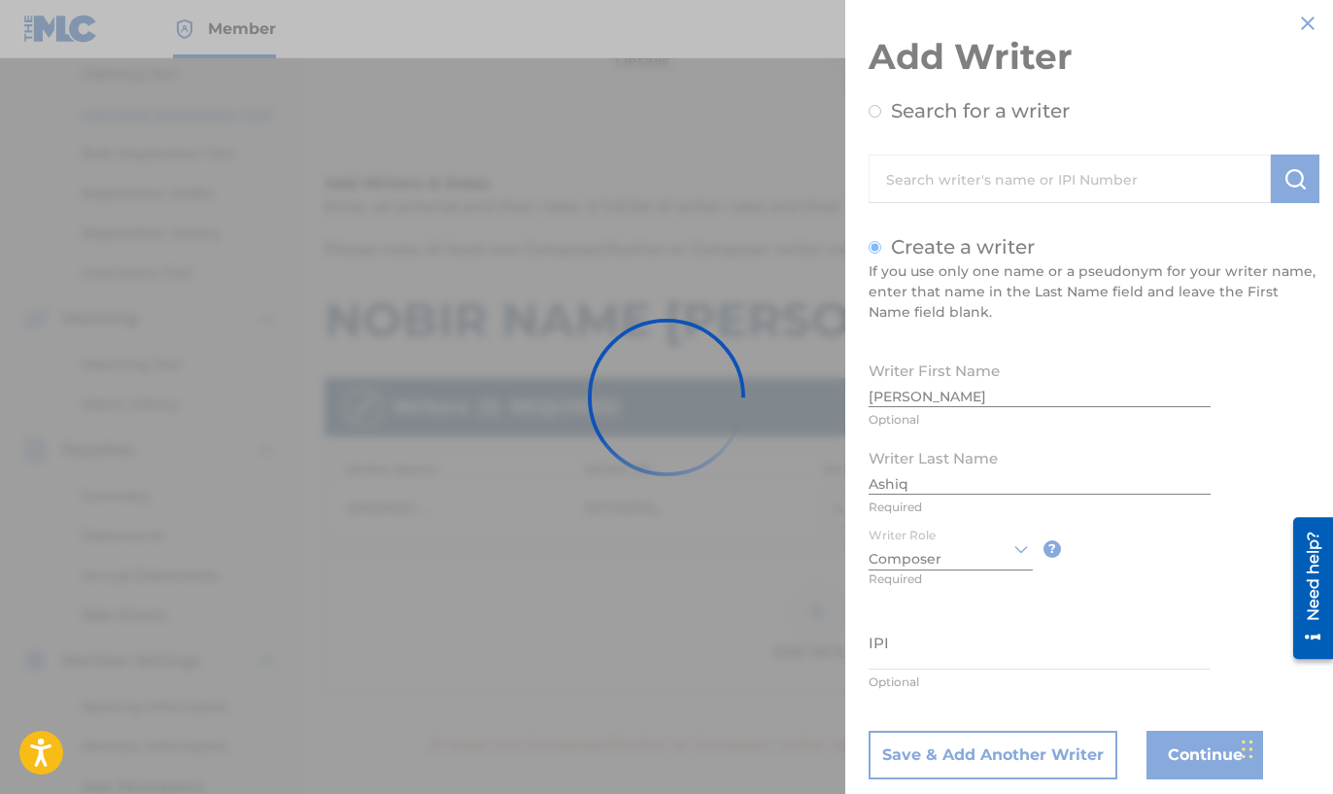
scroll to position [431, 0]
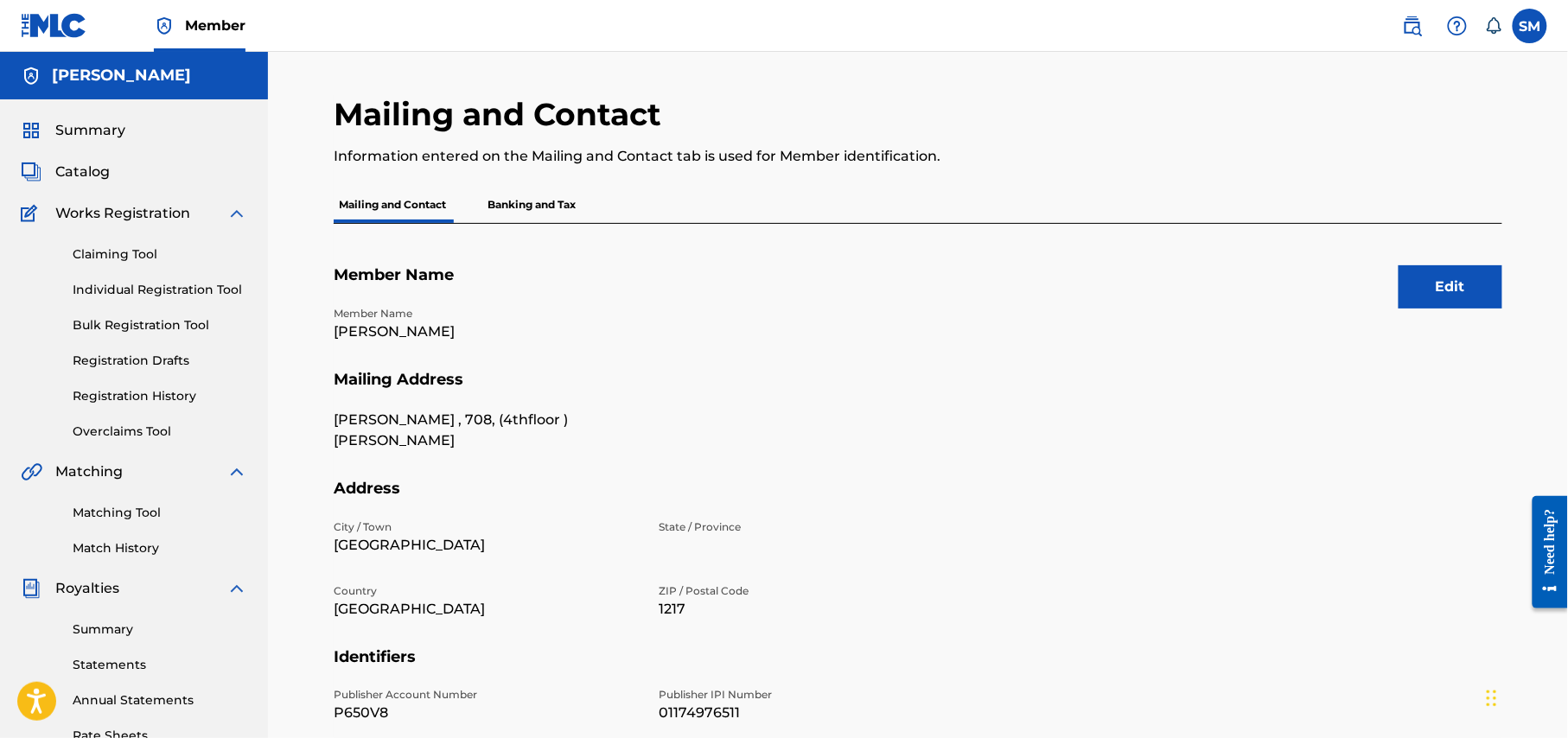
click at [104, 126] on span "Summary" at bounding box center [90, 130] width 70 height 20
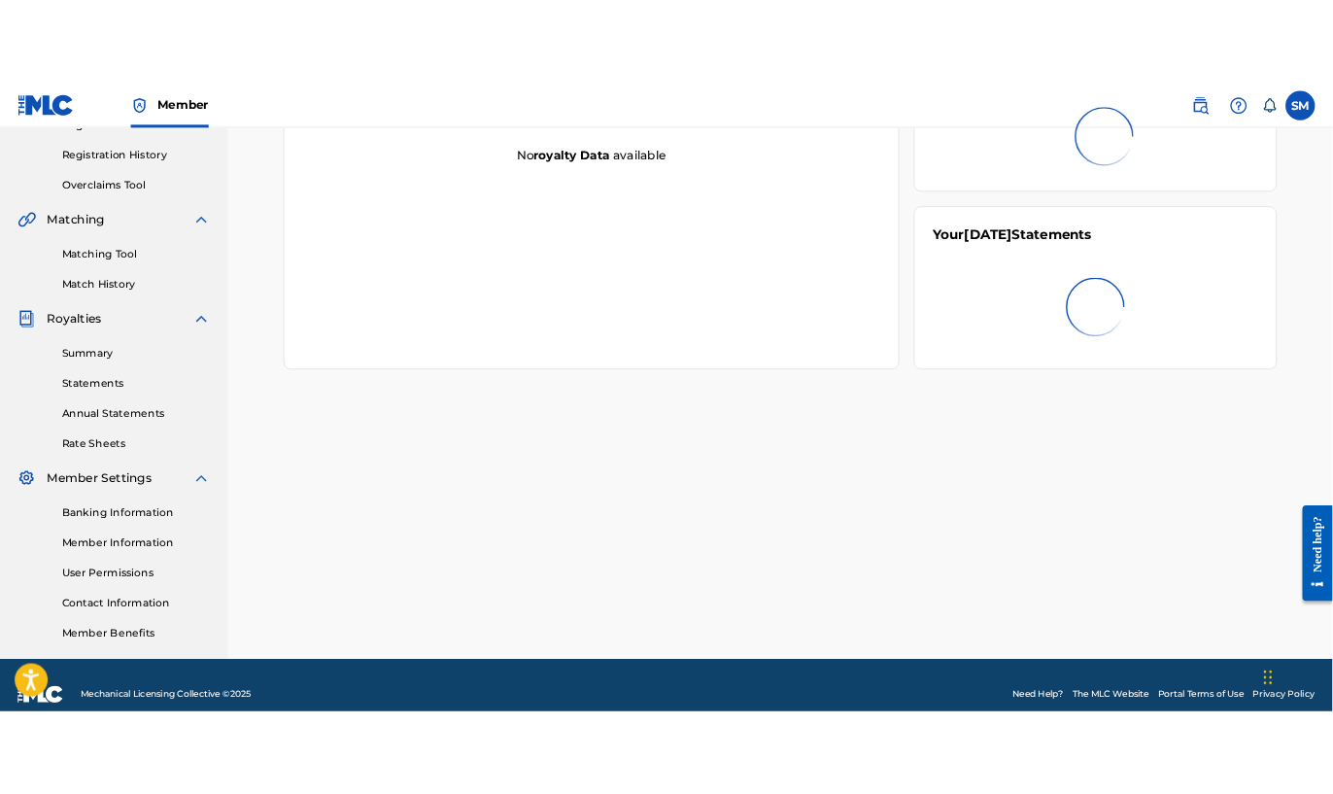
scroll to position [374, 0]
